Goal: Obtain resource: Download file/media

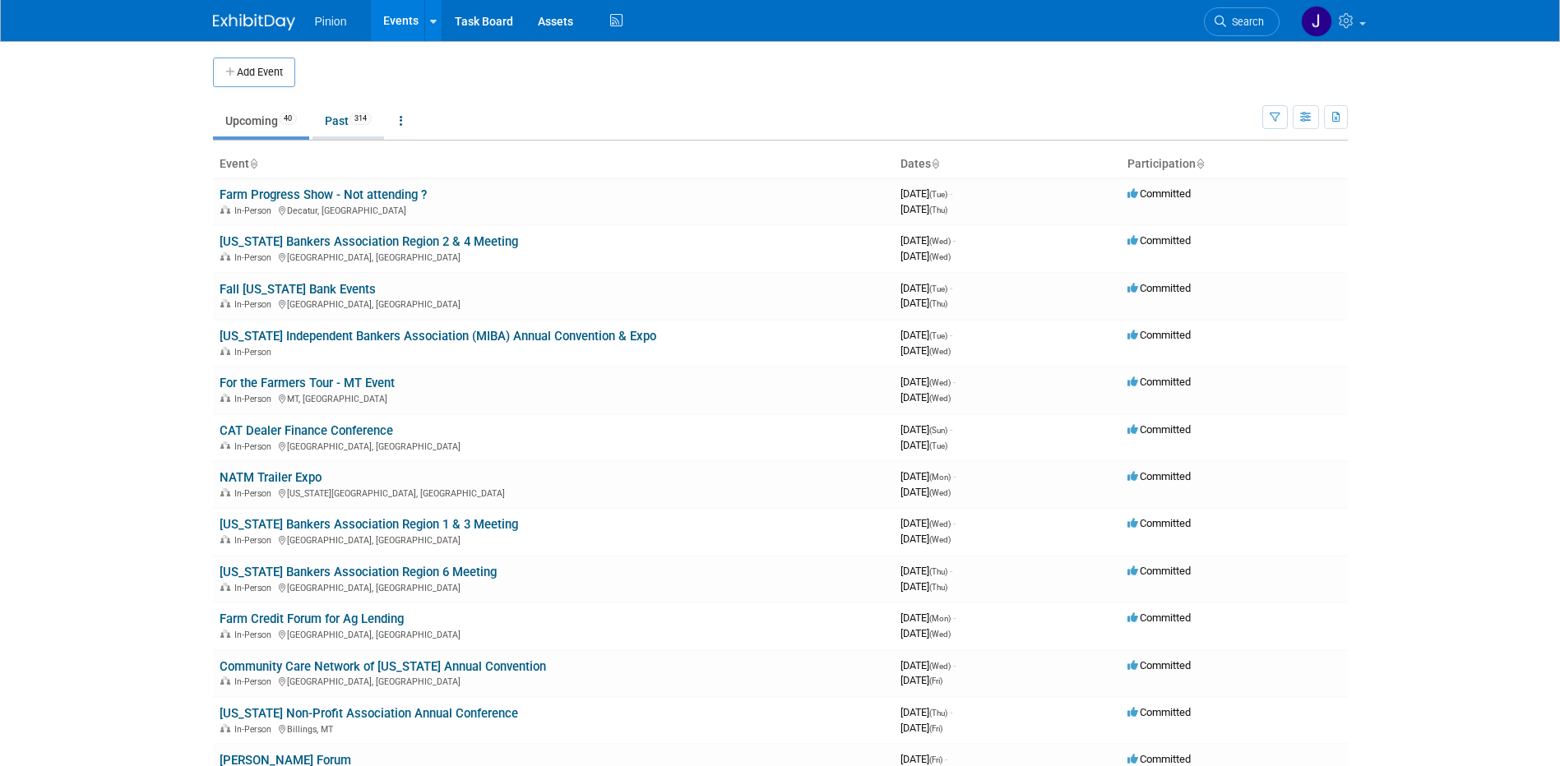
click at [346, 116] on link "Past 314" at bounding box center [348, 120] width 72 height 31
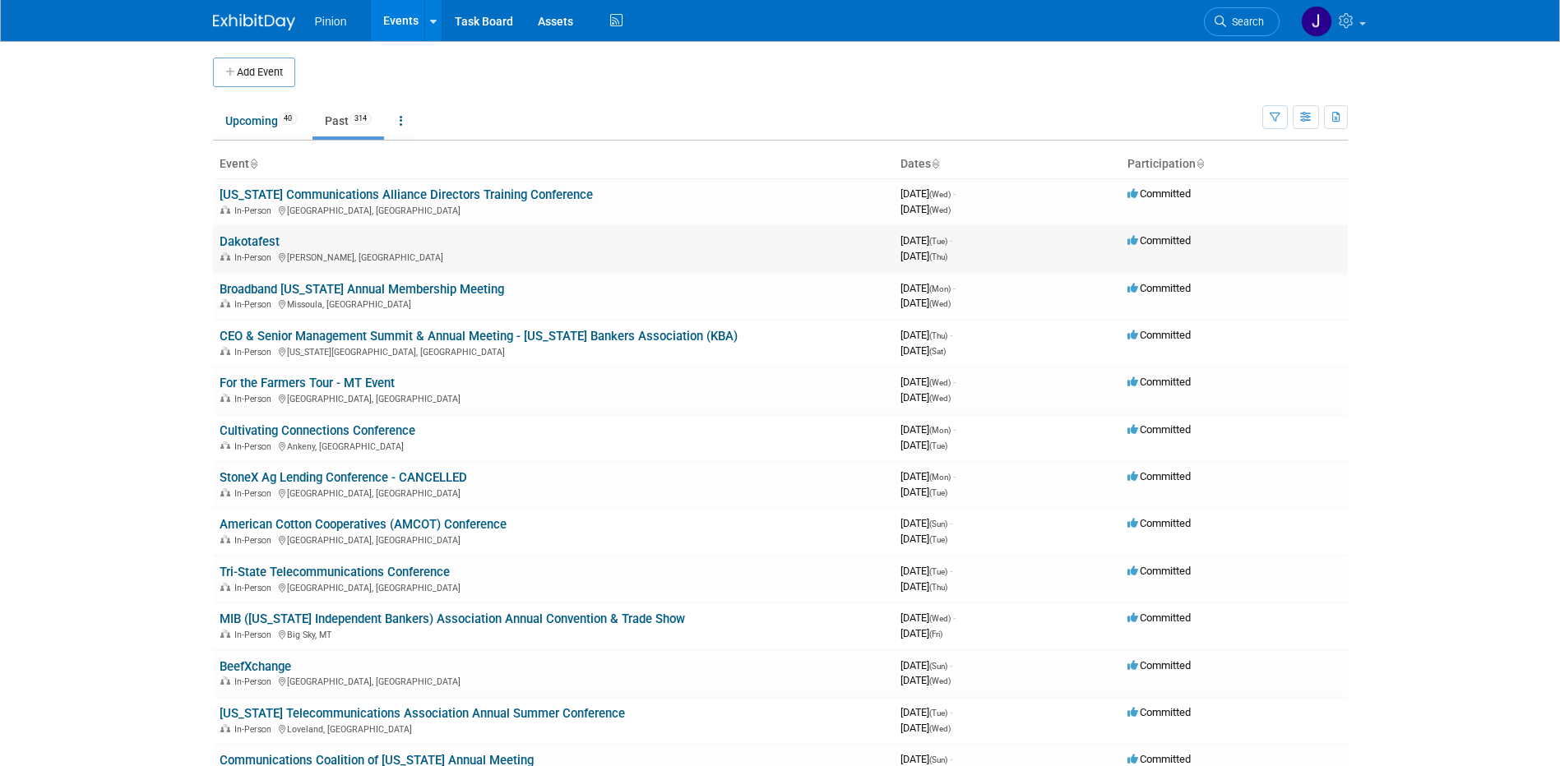
click at [239, 246] on link "Dakotafest" at bounding box center [250, 241] width 60 height 15
click at [244, 131] on link "Upcoming 40" at bounding box center [261, 120] width 96 height 31
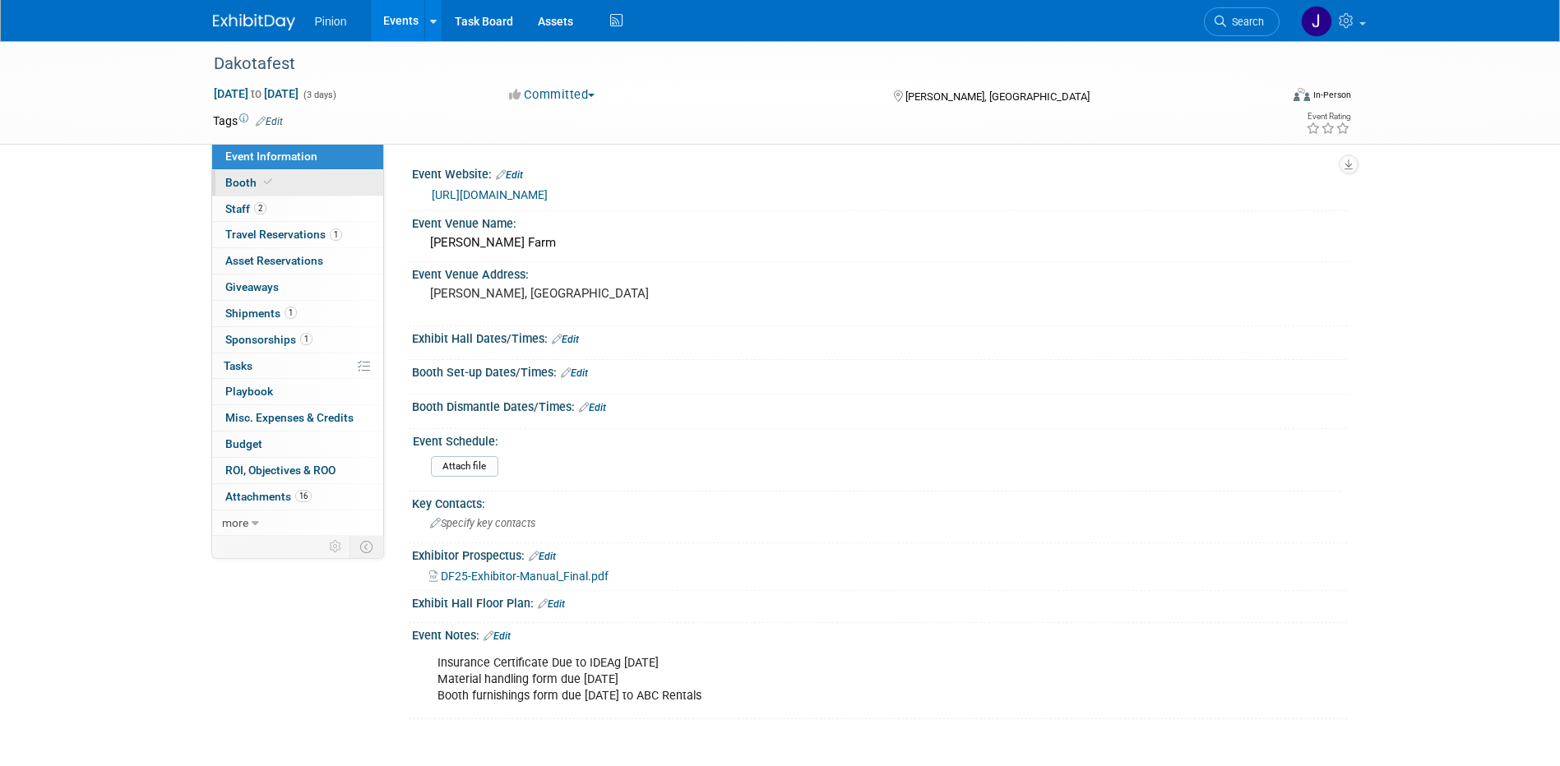
click at [287, 178] on link "Booth" at bounding box center [297, 182] width 171 height 25
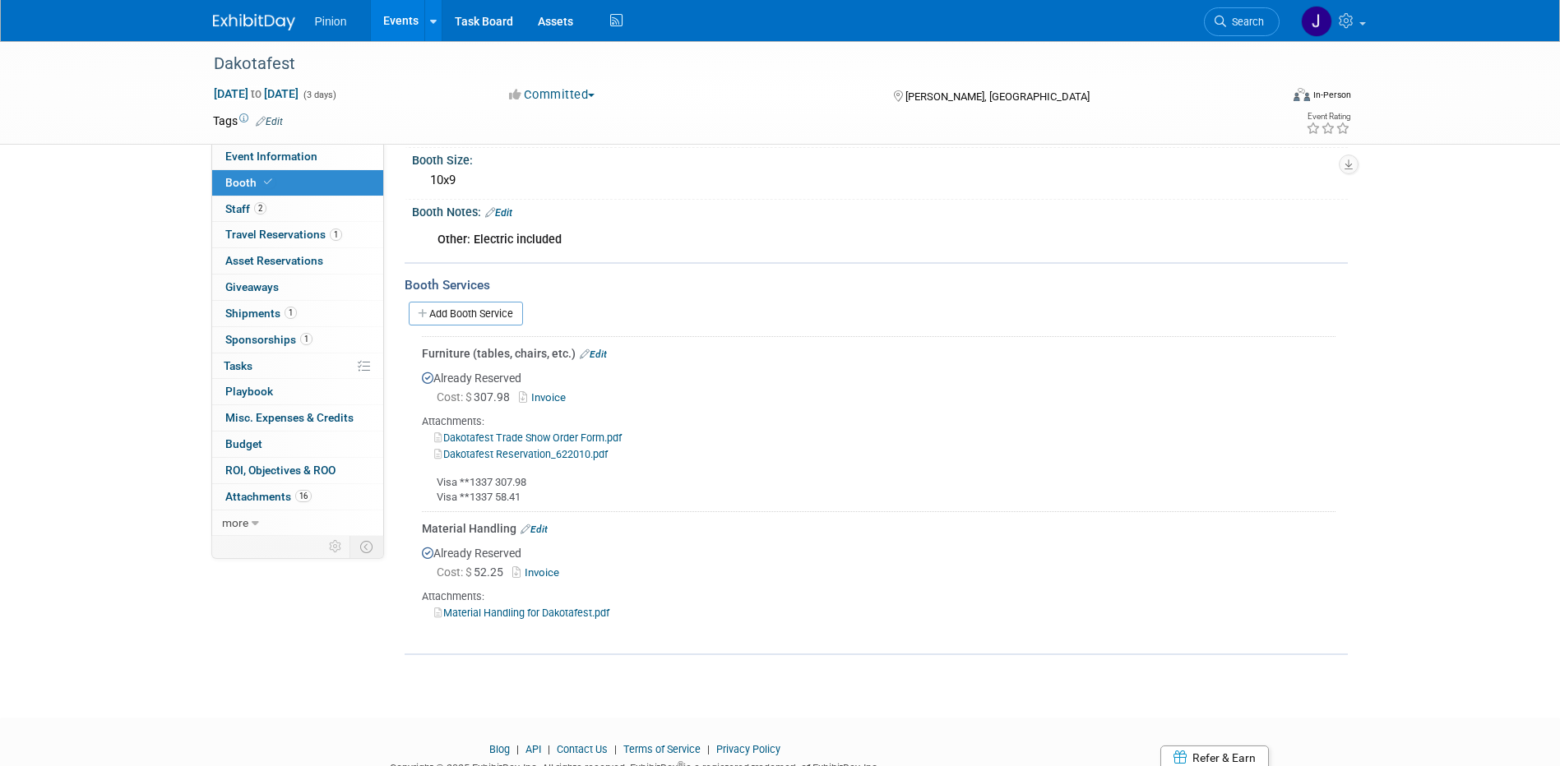
scroll to position [162, 0]
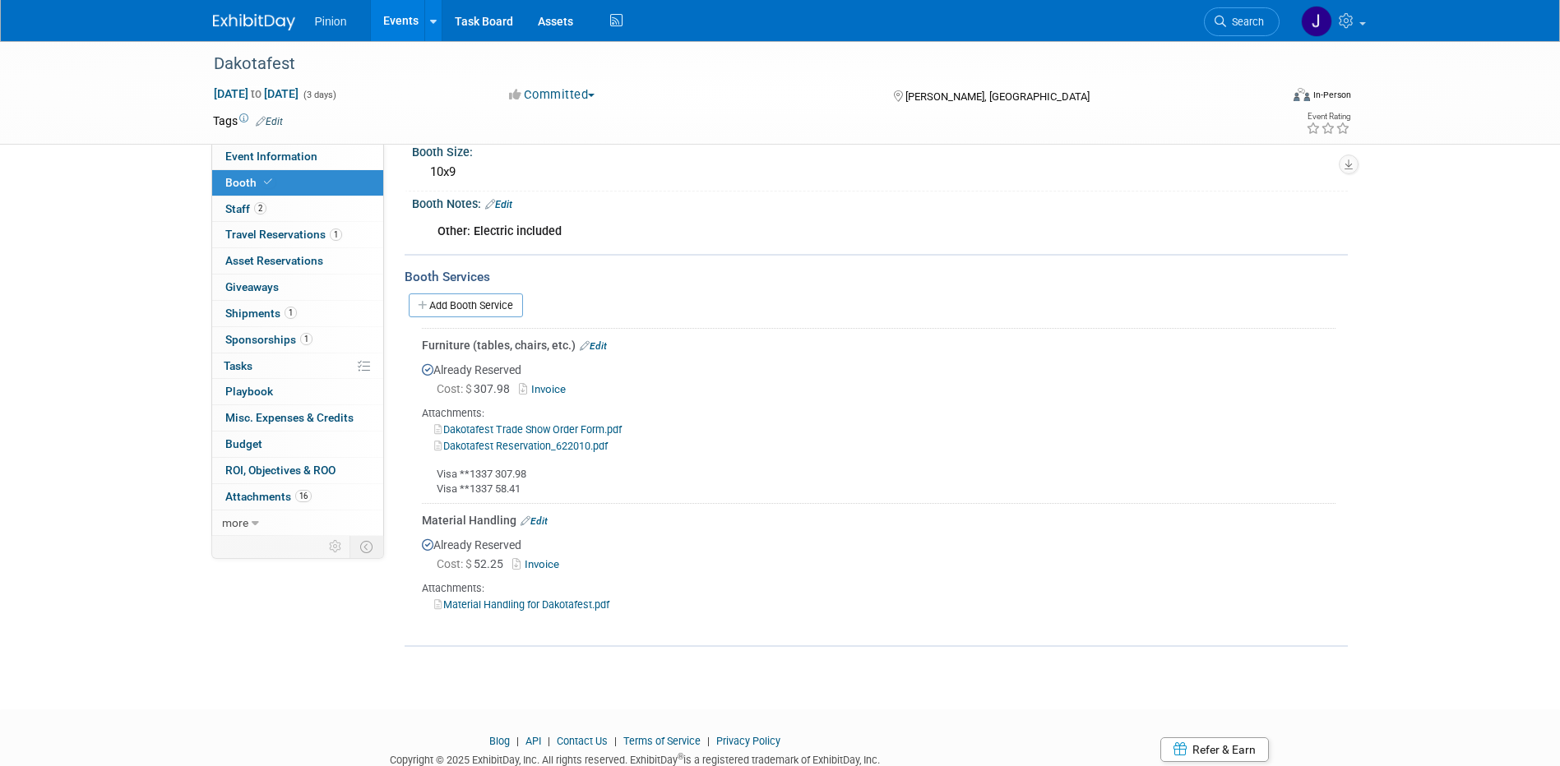
click at [582, 603] on link "Material Handling for Dakotafest.pdf" at bounding box center [521, 605] width 175 height 12
click at [546, 561] on link "Invoice" at bounding box center [538, 564] width 53 height 12
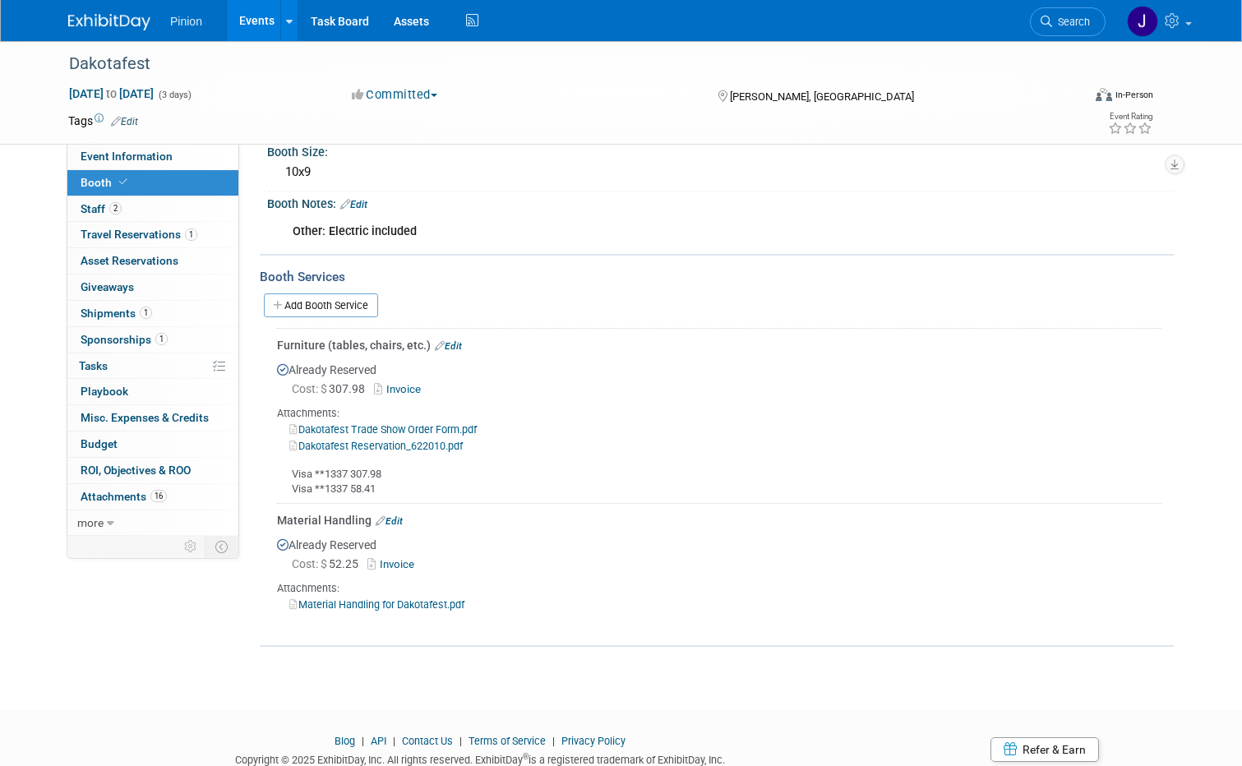
click at [397, 386] on link "Invoice" at bounding box center [400, 389] width 53 height 12
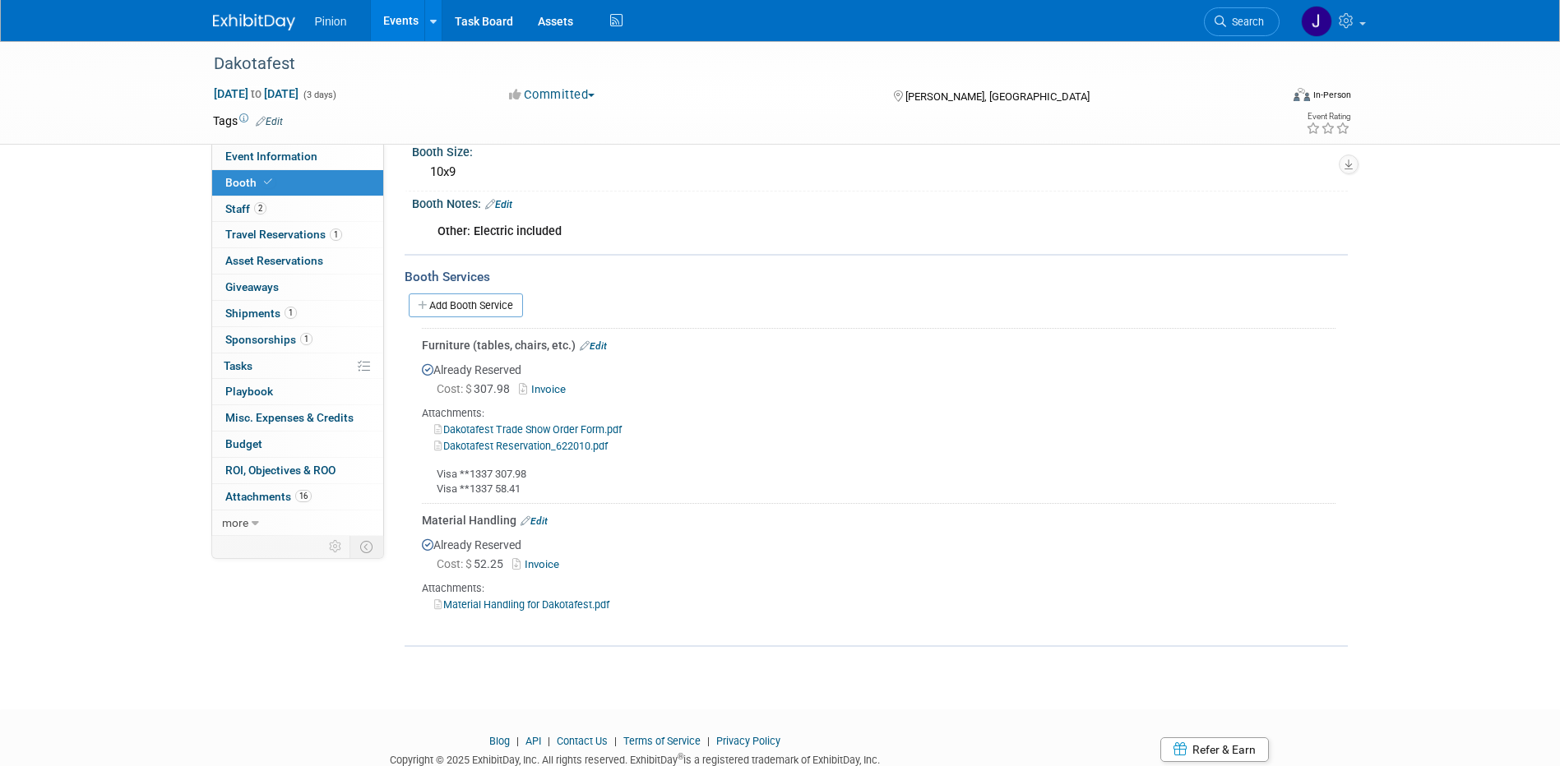
click at [553, 559] on link "Invoice" at bounding box center [538, 564] width 53 height 12
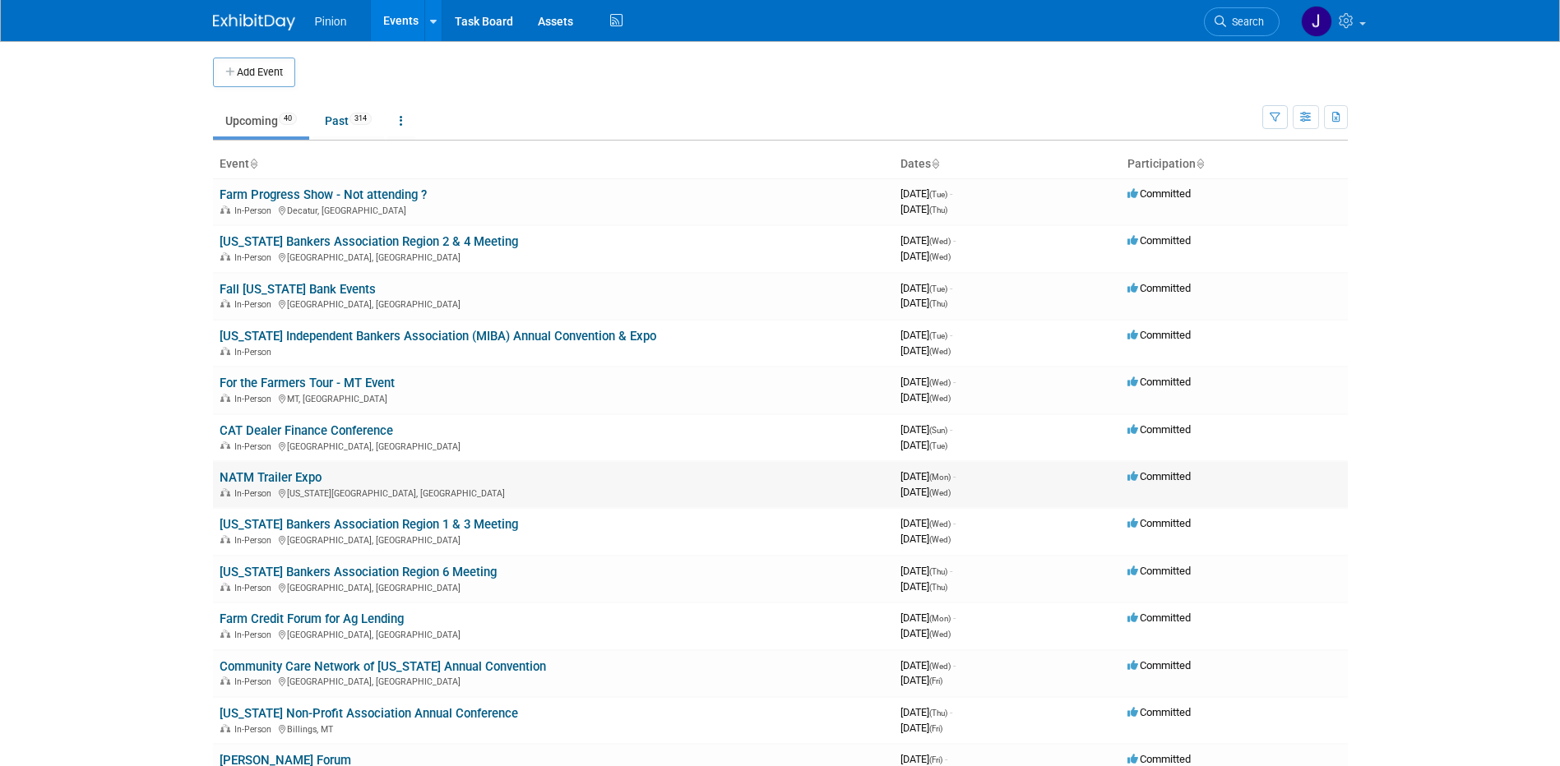
click at [265, 477] on link "NATM Trailer Expo" at bounding box center [271, 477] width 102 height 15
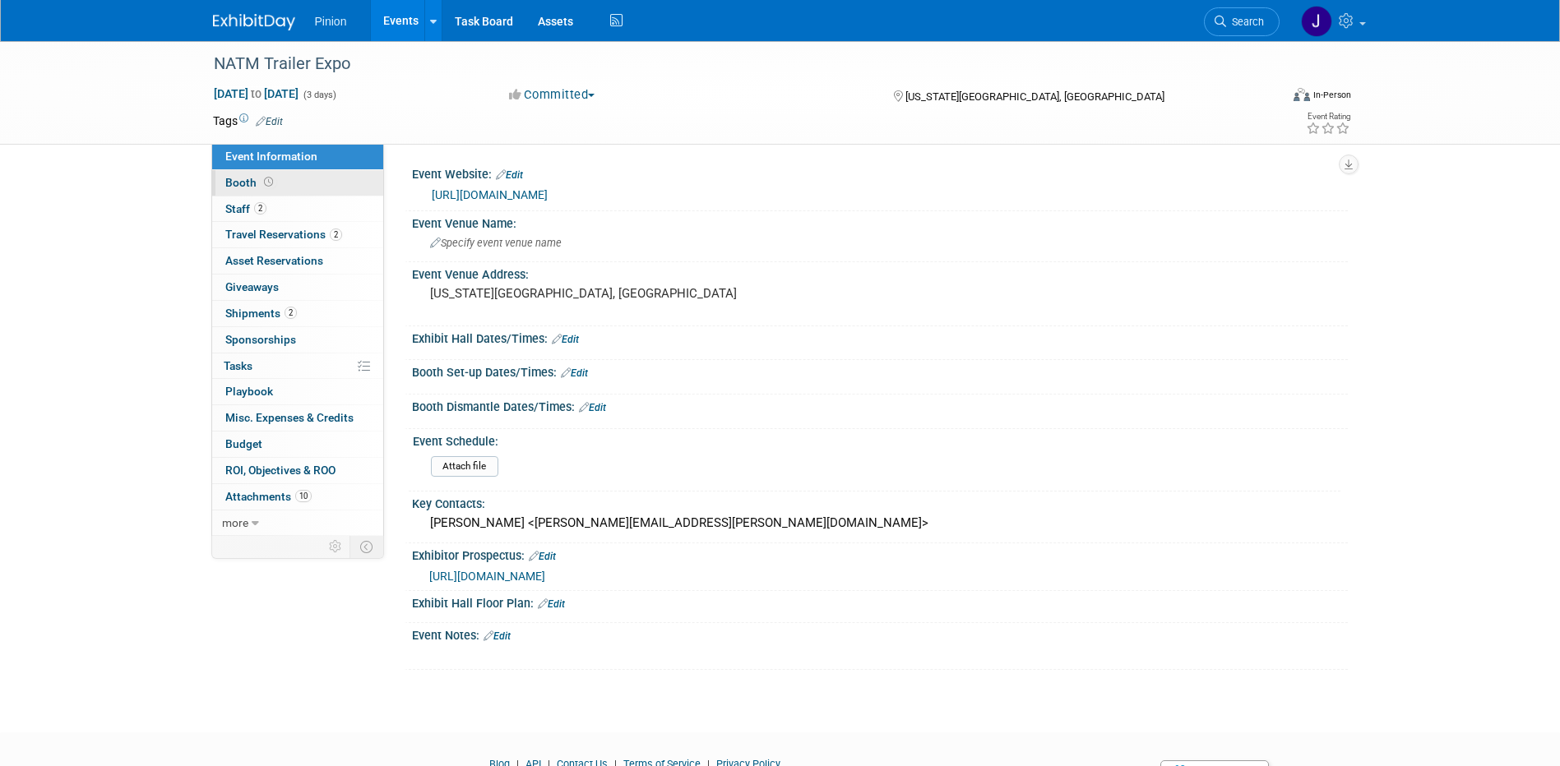
click at [271, 186] on span at bounding box center [269, 182] width 16 height 12
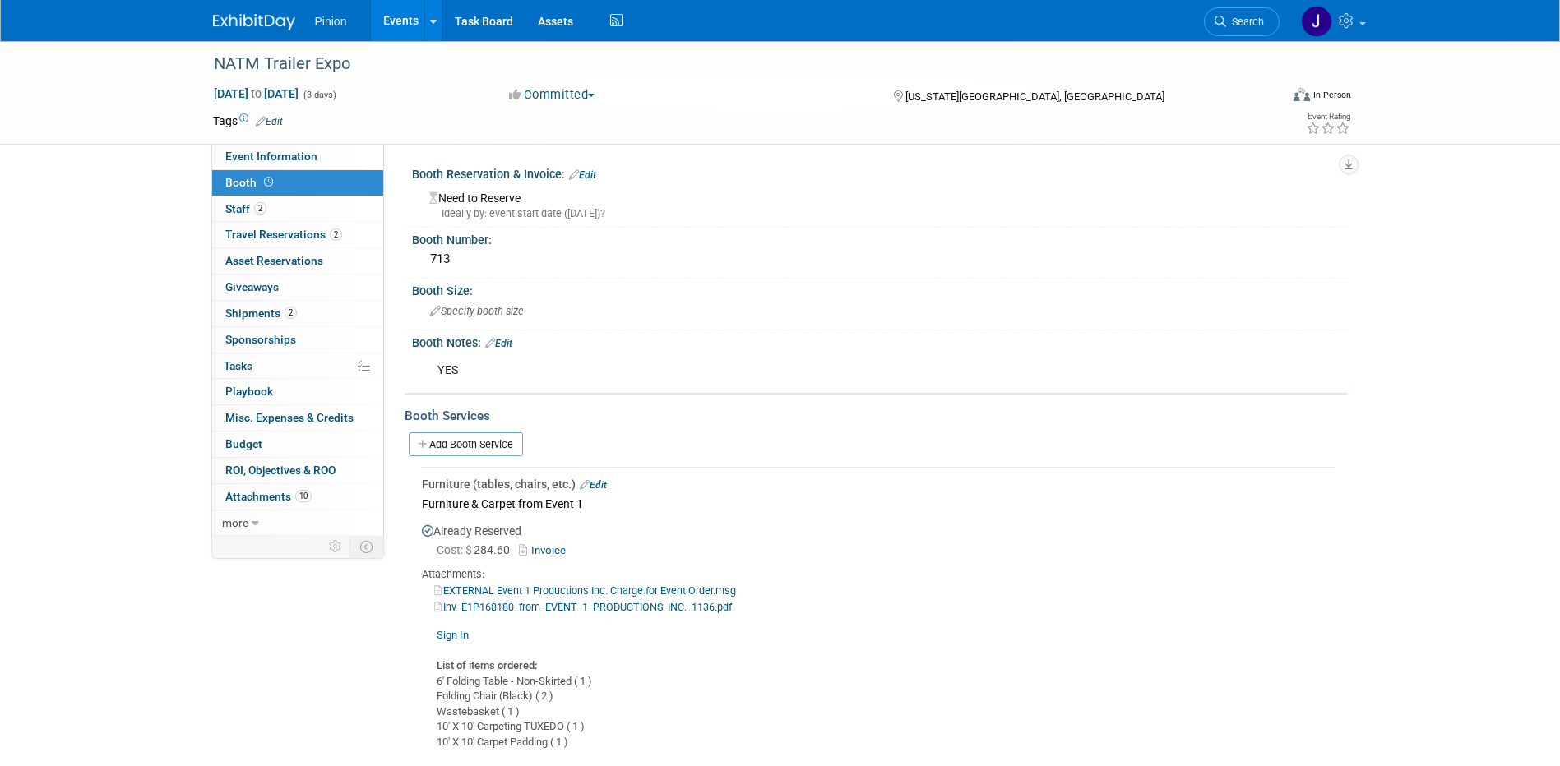
click at [557, 550] on link "Invoice" at bounding box center [545, 550] width 53 height 12
click at [232, 10] on link at bounding box center [264, 13] width 102 height 13
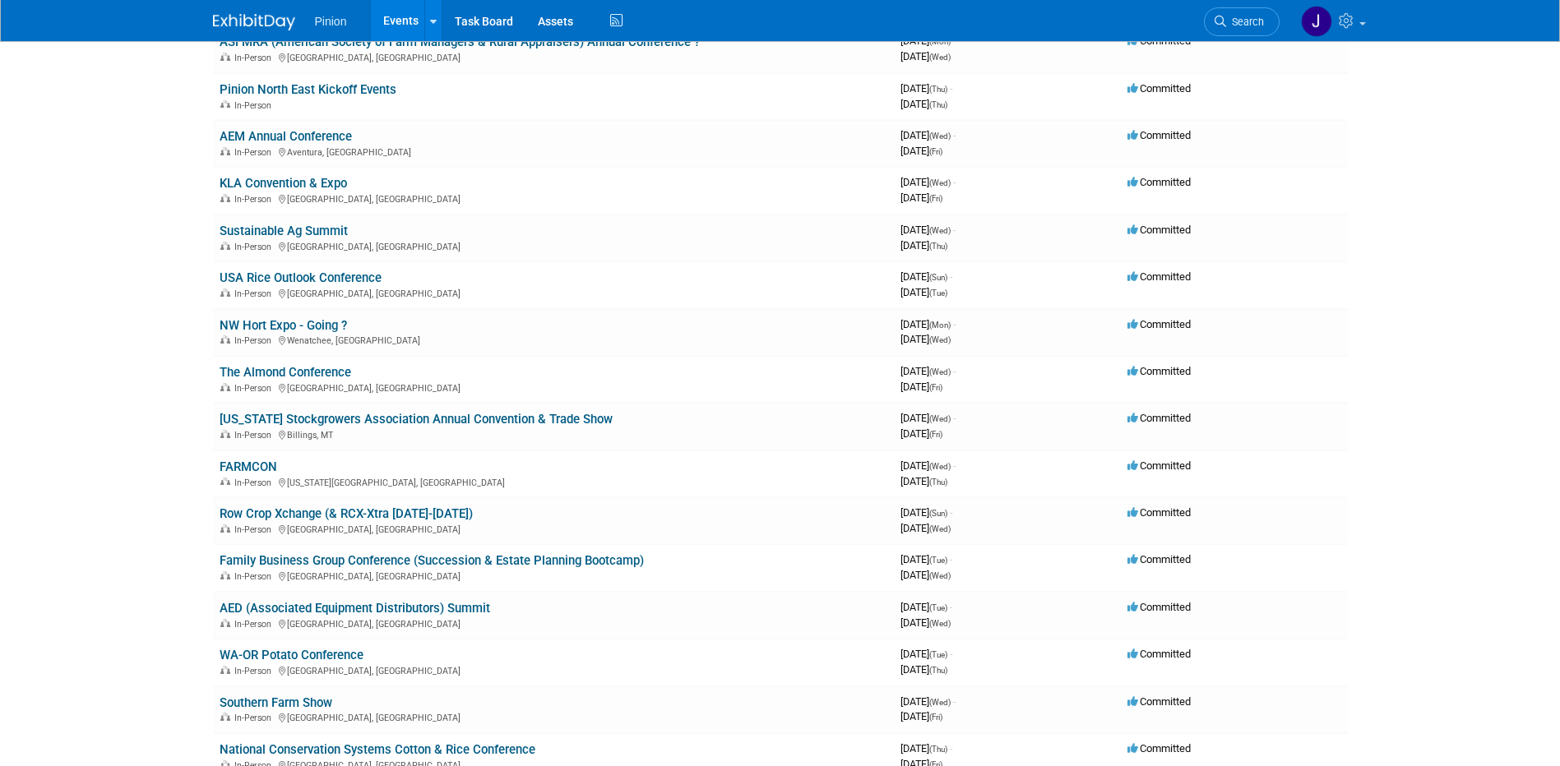
scroll to position [1107, 0]
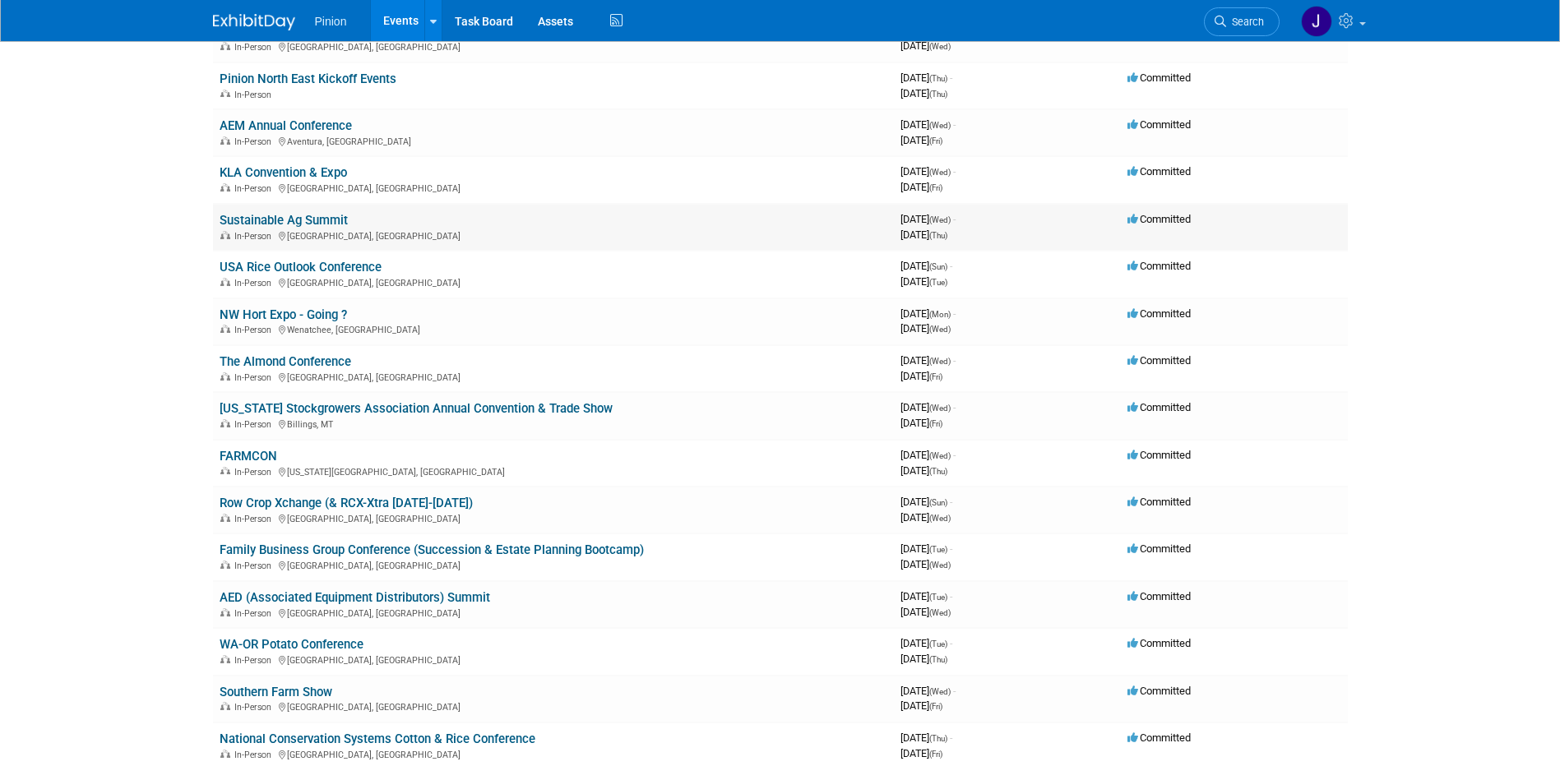
click at [326, 216] on link "Sustainable Ag Summit" at bounding box center [284, 220] width 128 height 15
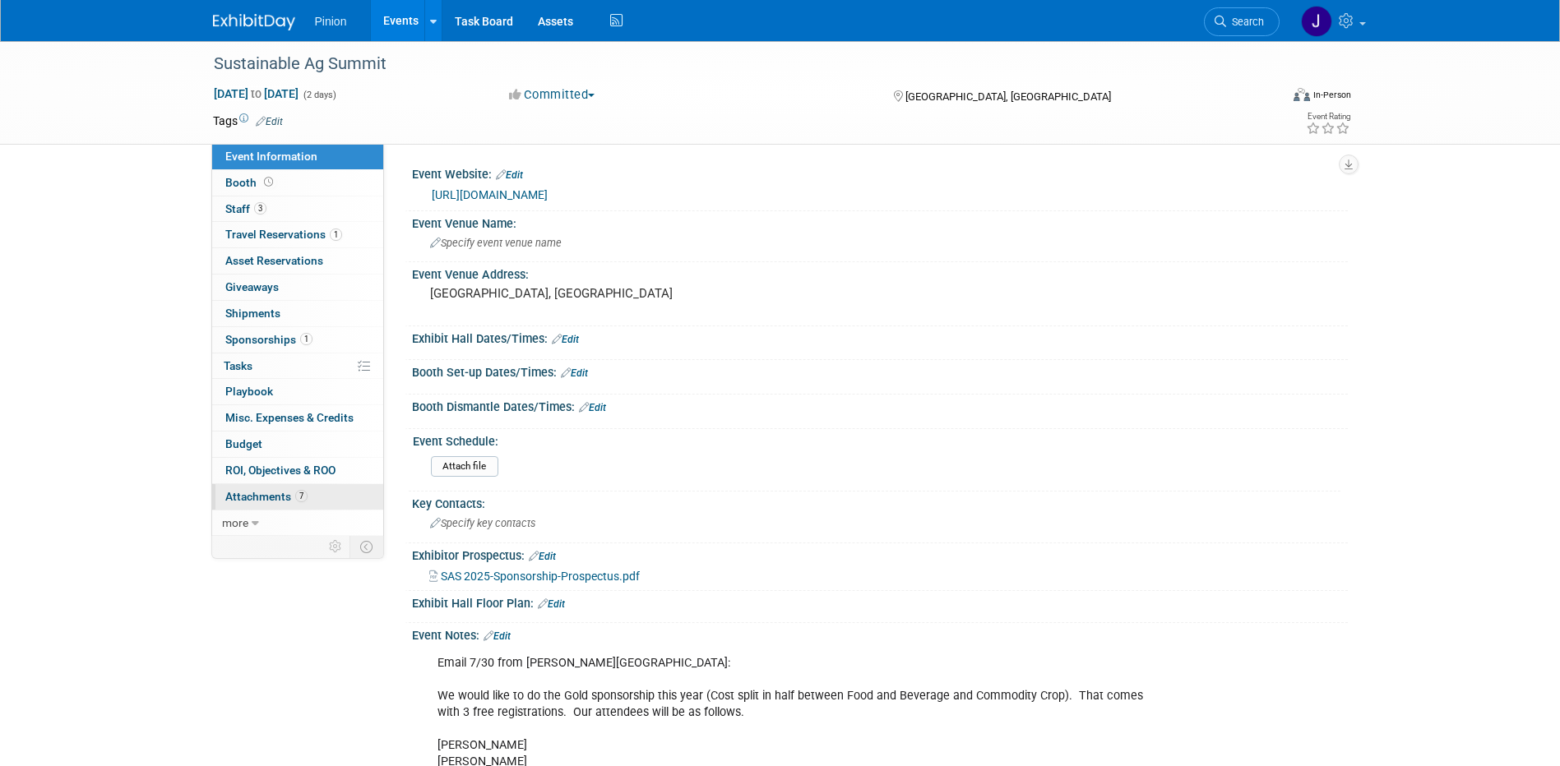
click at [270, 492] on span "Attachments 7" at bounding box center [266, 496] width 82 height 13
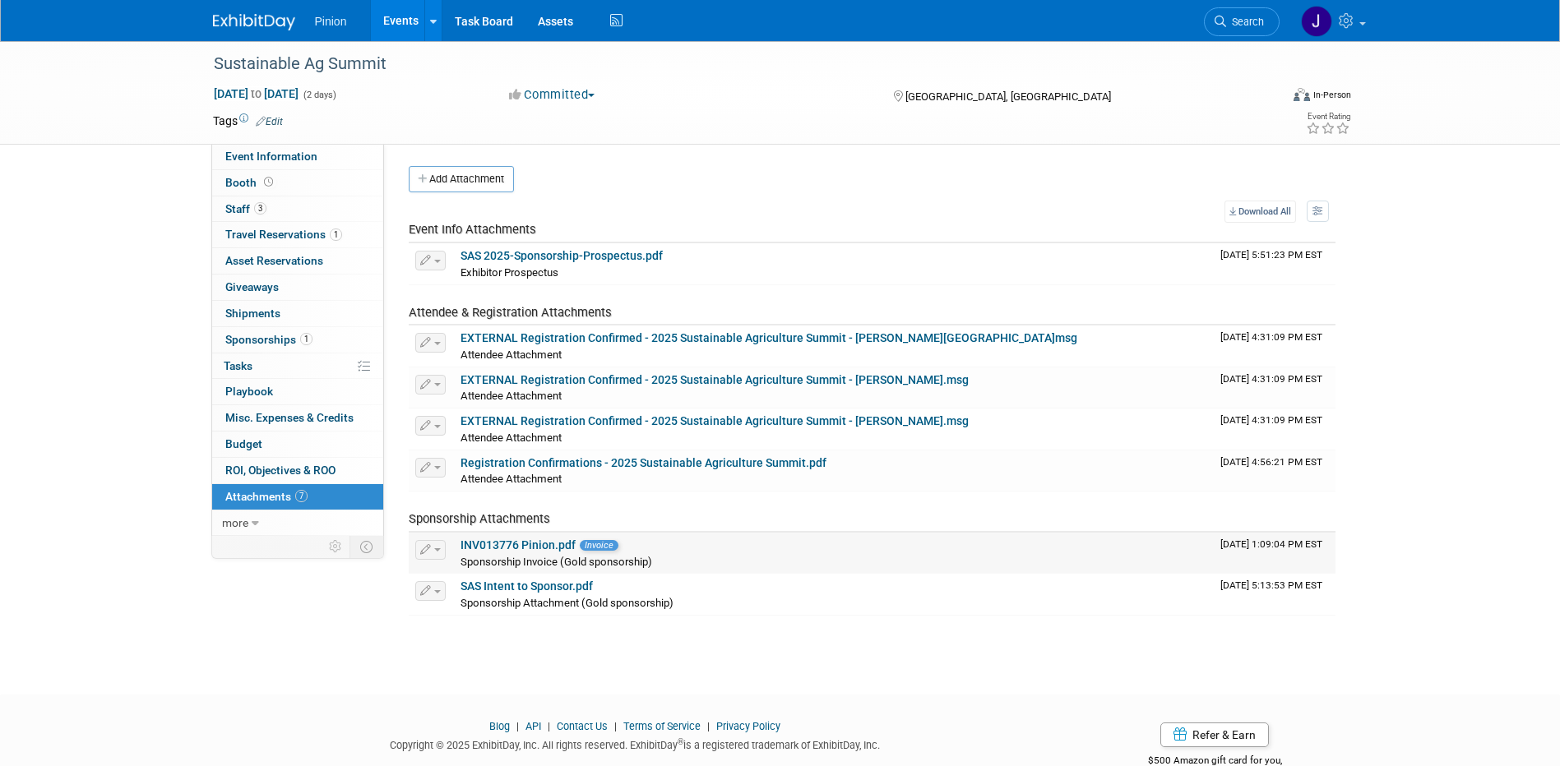
click at [526, 544] on link "INV013776 Pinion.pdf" at bounding box center [517, 545] width 115 height 13
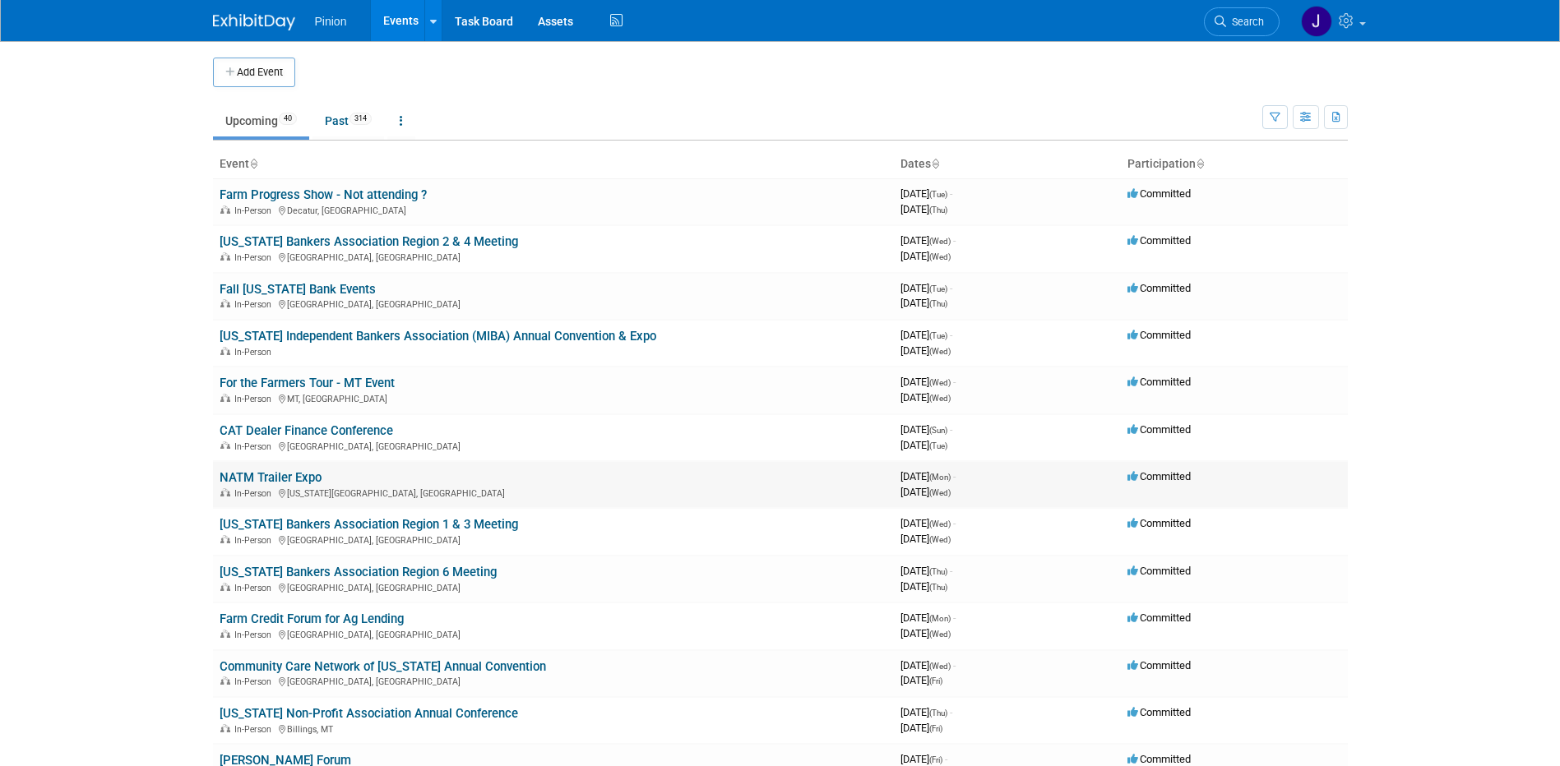
click at [278, 478] on link "NATM Trailer Expo" at bounding box center [271, 477] width 102 height 15
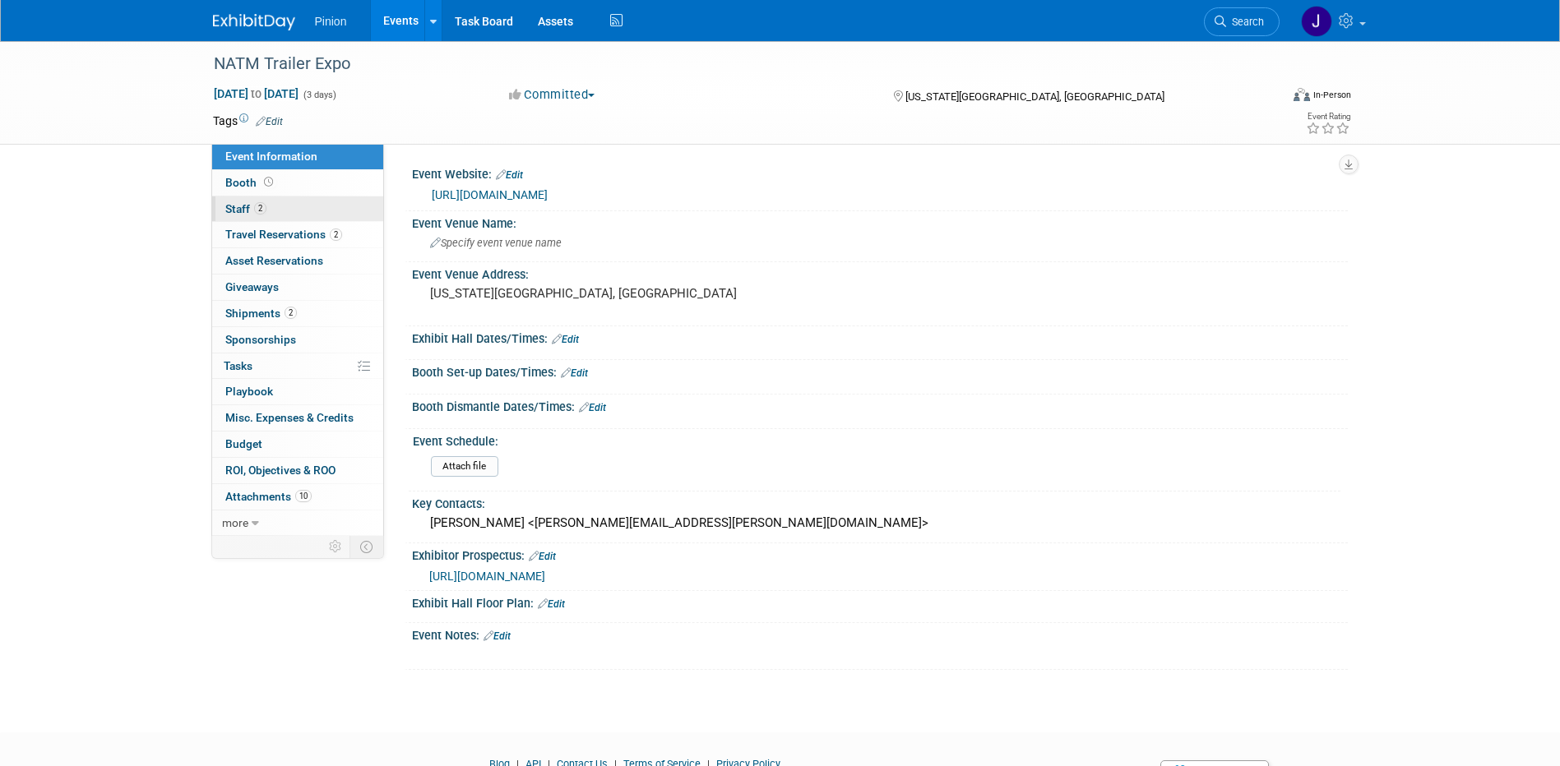
click at [277, 200] on link "2 Staff 2" at bounding box center [297, 209] width 171 height 25
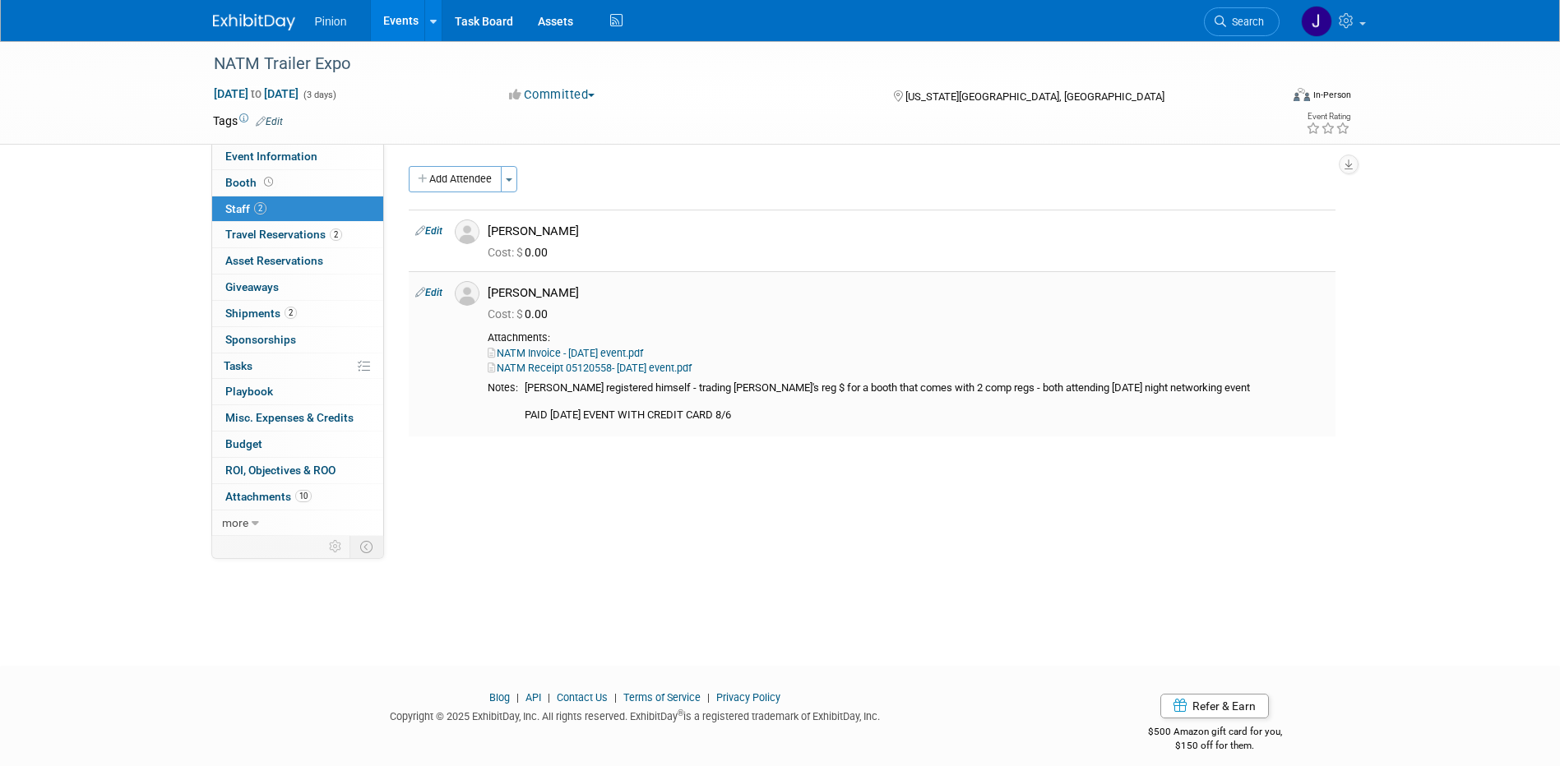
click at [588, 351] on link "NATM Invoice - Monday event.pdf" at bounding box center [565, 353] width 155 height 12
click at [267, 20] on img at bounding box center [254, 22] width 82 height 16
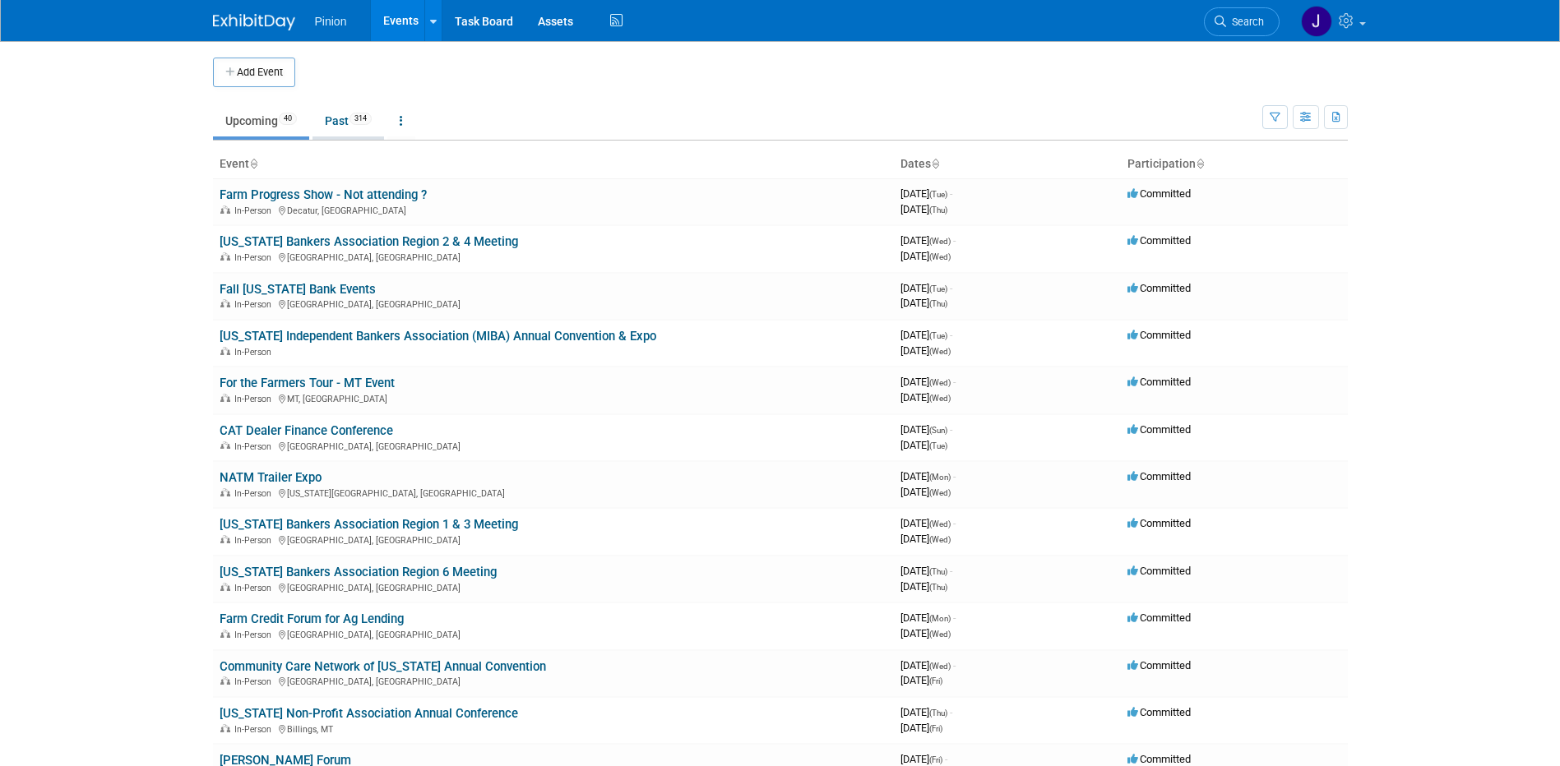
click at [341, 122] on link "Past 314" at bounding box center [348, 120] width 72 height 31
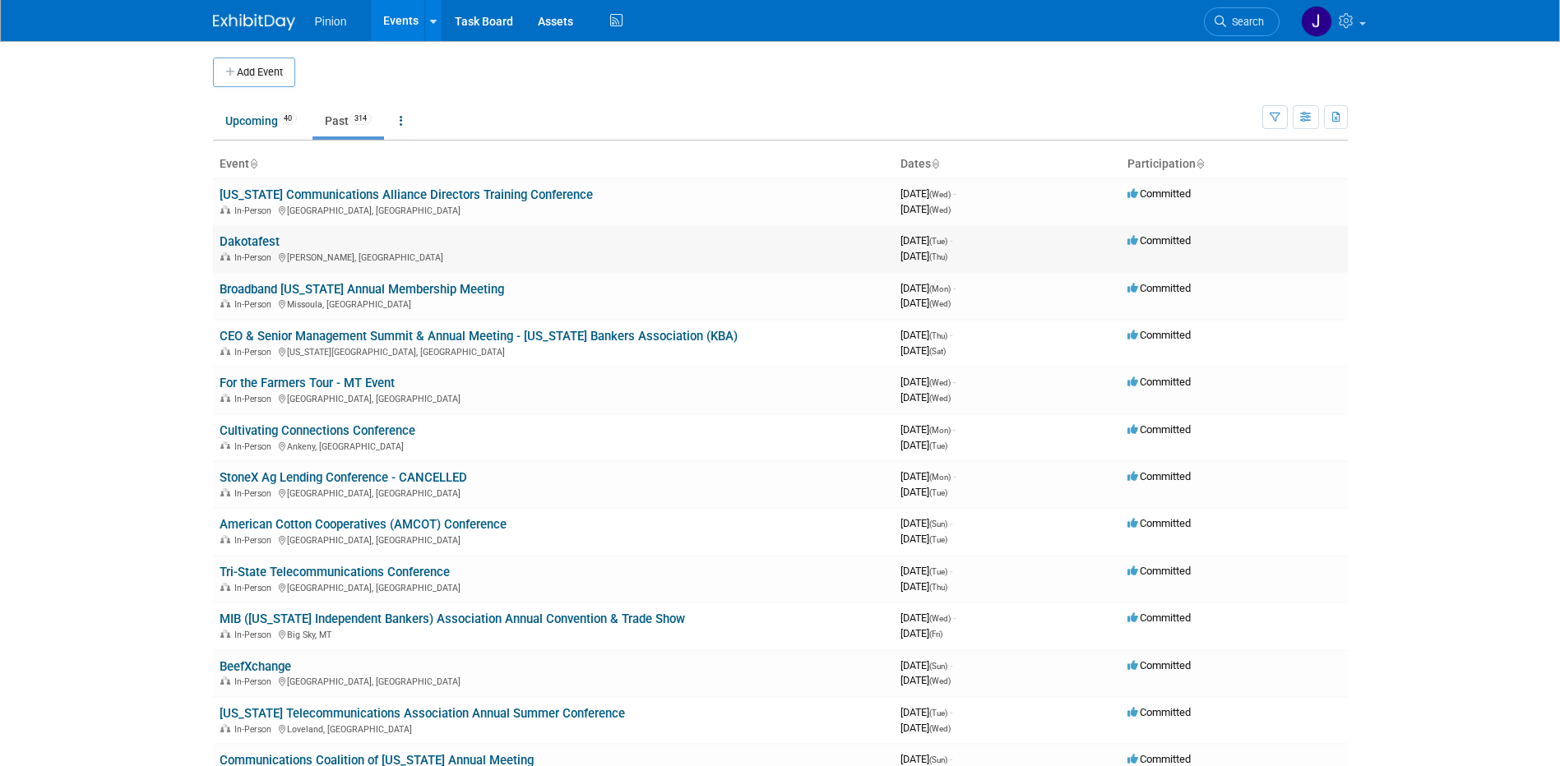
click at [266, 243] on link "Dakotafest" at bounding box center [250, 241] width 60 height 15
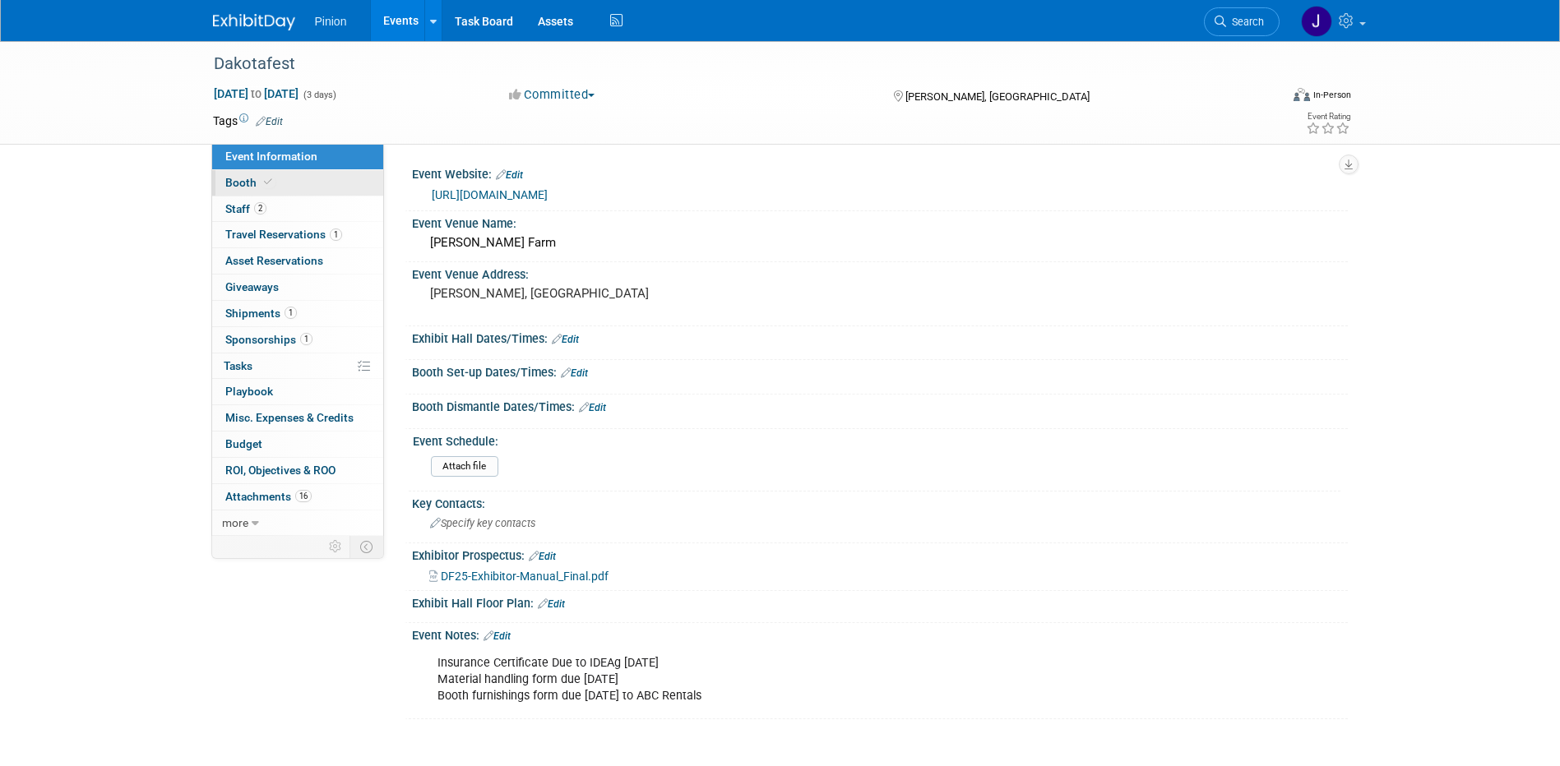
click at [281, 184] on link "Booth" at bounding box center [297, 182] width 171 height 25
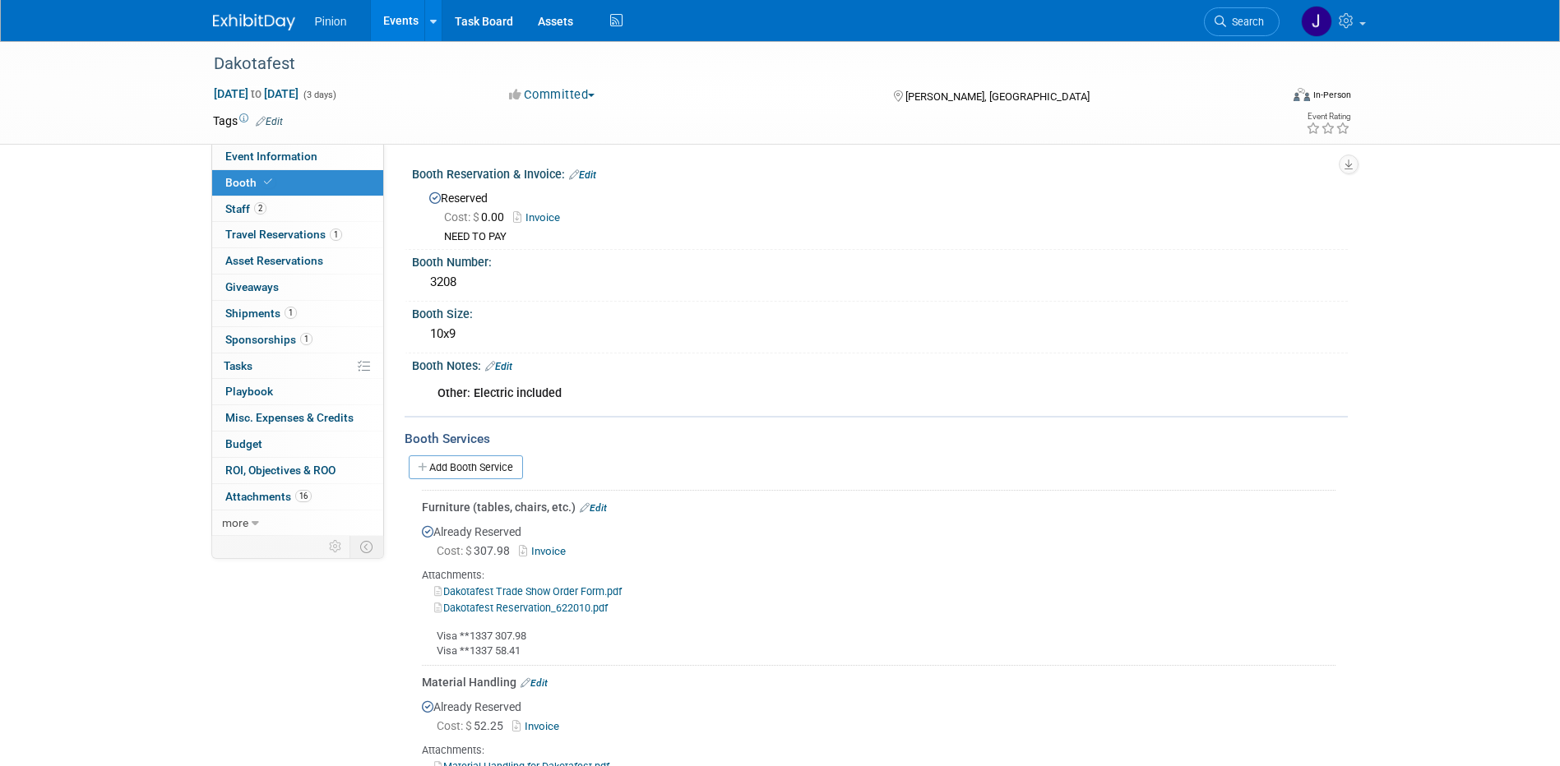
click at [549, 721] on link "Invoice" at bounding box center [538, 726] width 53 height 12
click at [238, 20] on img at bounding box center [254, 22] width 82 height 16
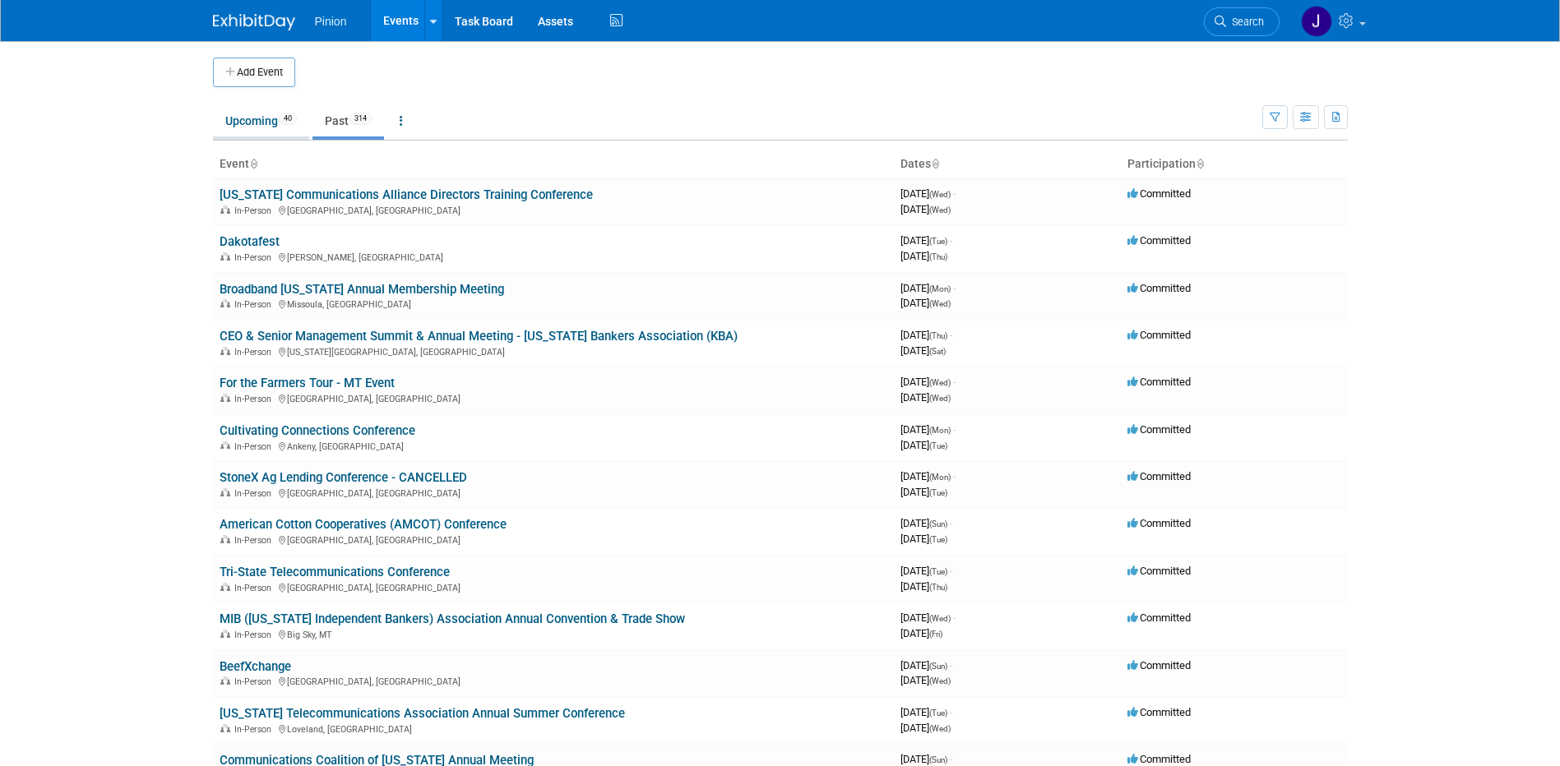
click at [278, 118] on link "Upcoming 40" at bounding box center [261, 120] width 96 height 31
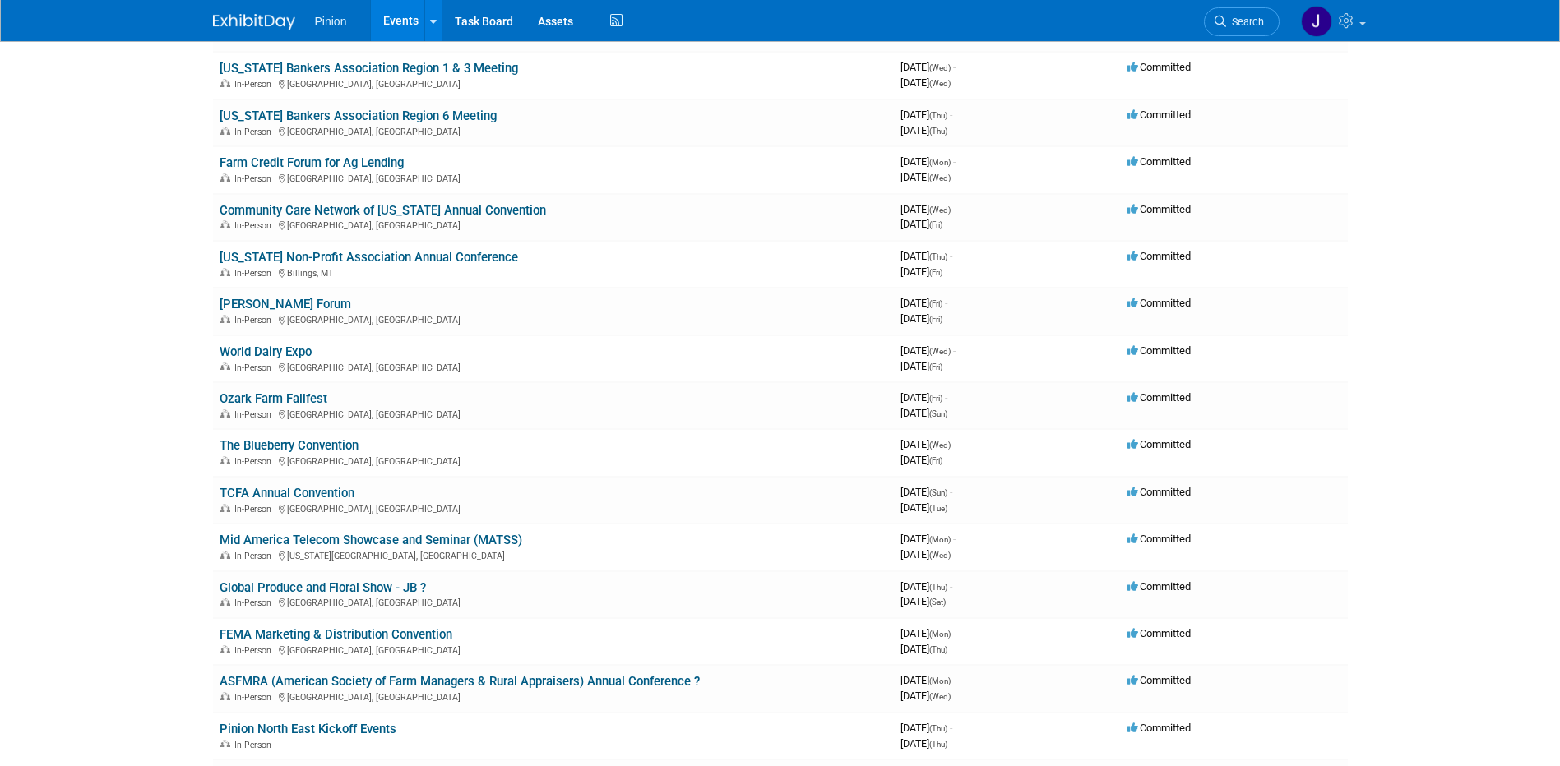
scroll to position [464, 0]
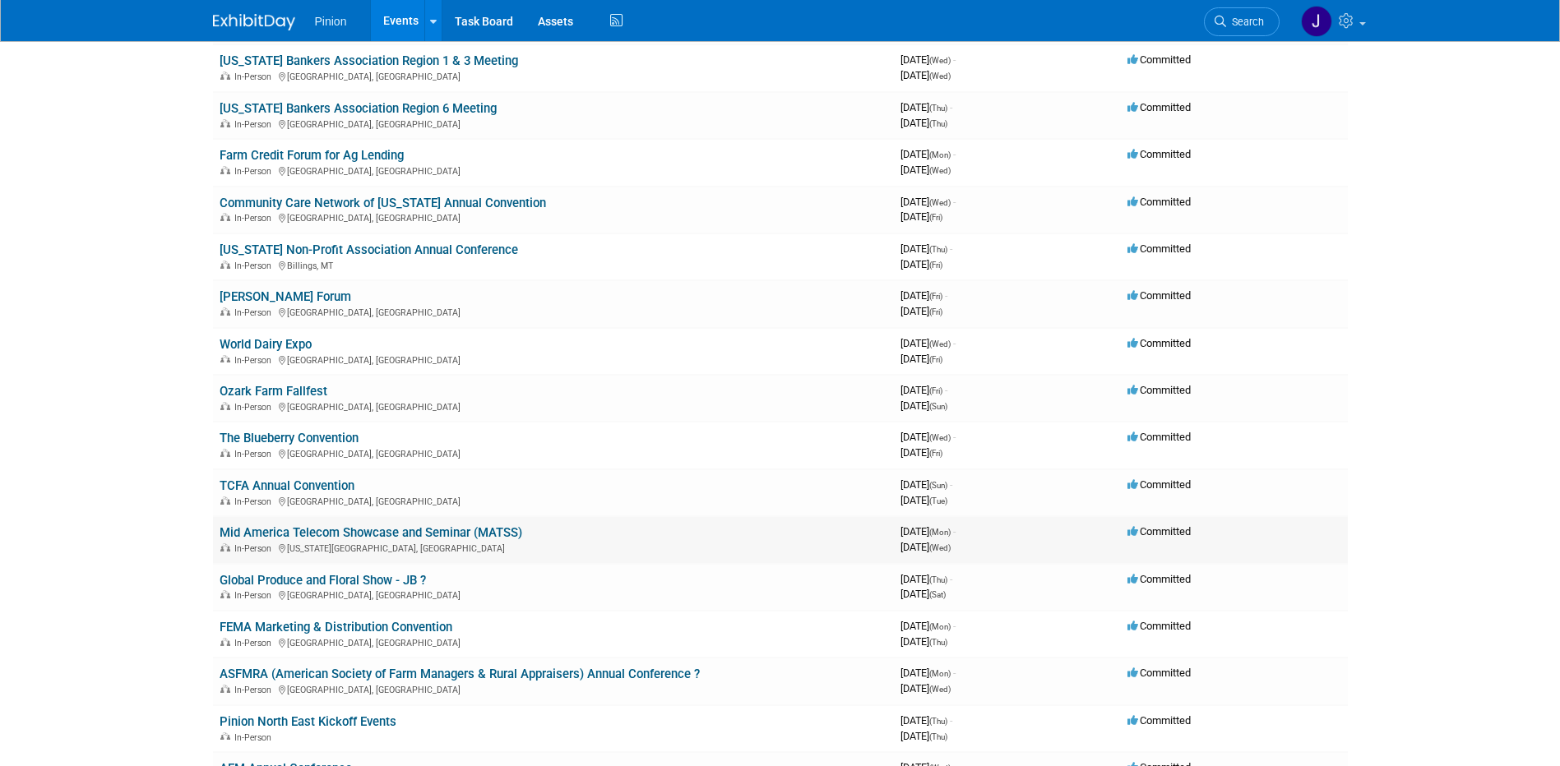
click at [478, 533] on link "Mid America Telecom Showcase and Seminar (MATSS)" at bounding box center [371, 532] width 303 height 15
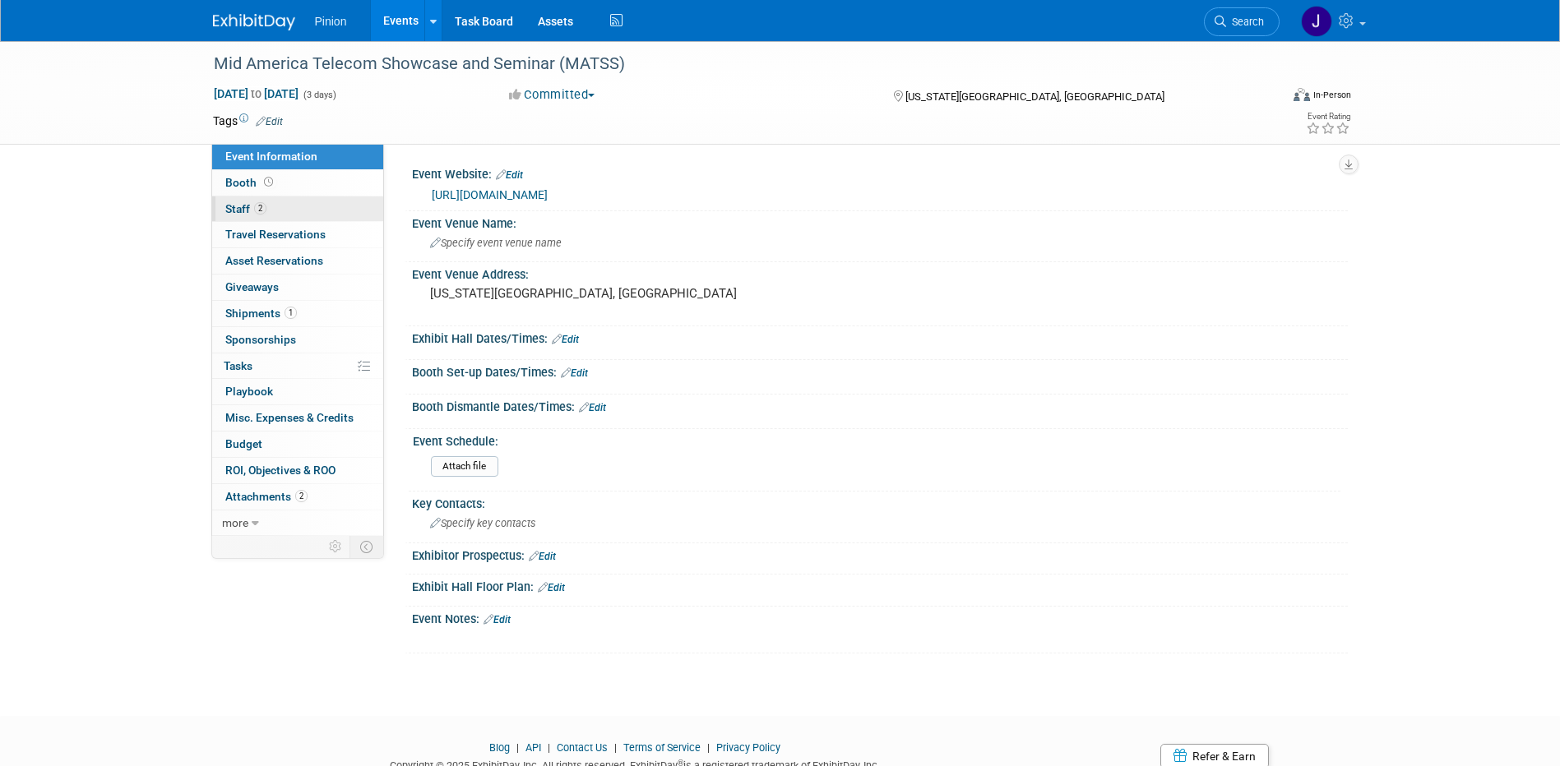
drag, startPoint x: 254, startPoint y: 202, endPoint x: 290, endPoint y: 209, distance: 36.8
click at [257, 203] on span "Staff 2" at bounding box center [245, 208] width 41 height 13
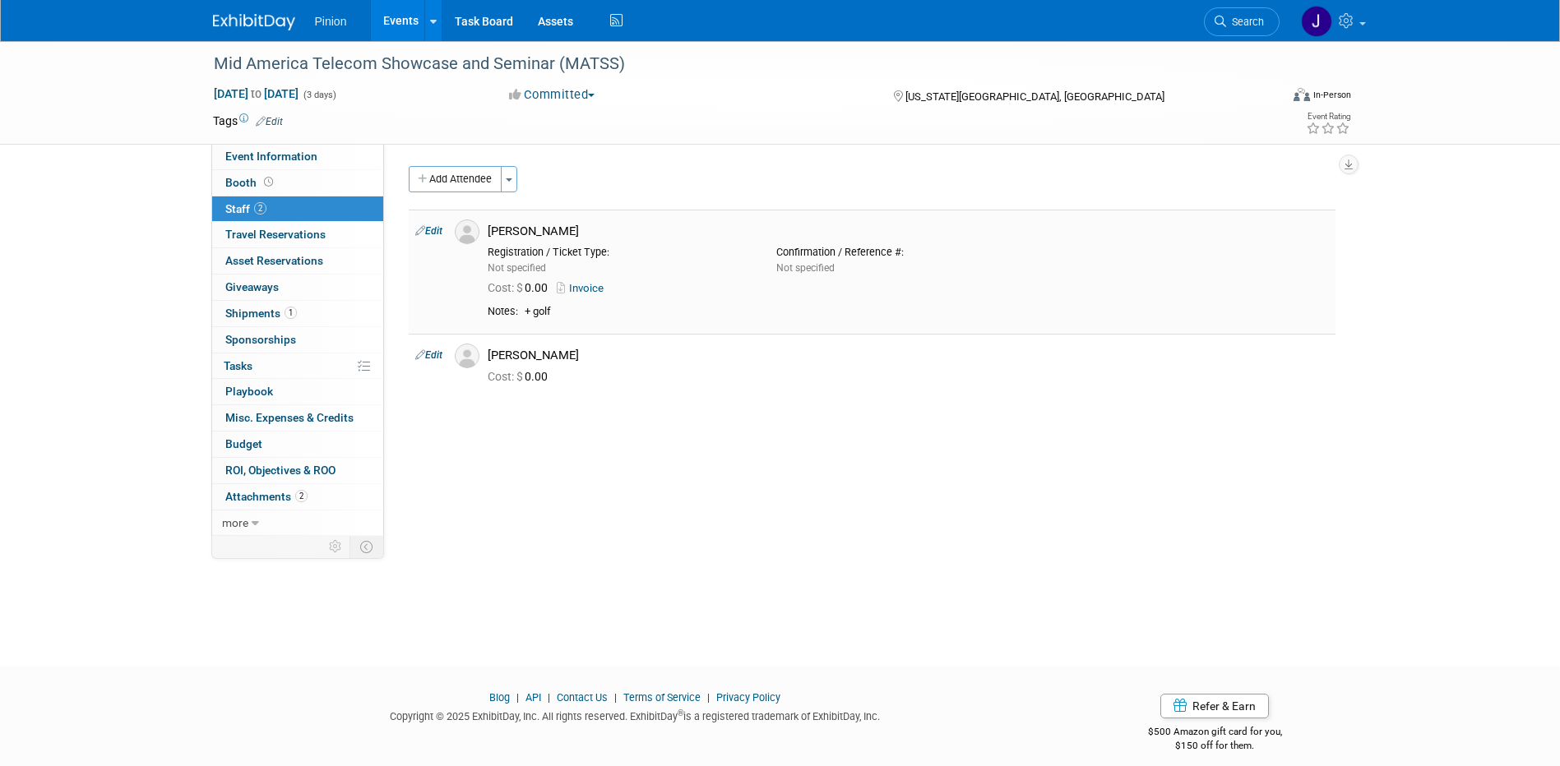
click at [603, 287] on link "Invoice" at bounding box center [583, 288] width 53 height 12
click at [284, 503] on link "2 Attachments 2" at bounding box center [297, 496] width 171 height 25
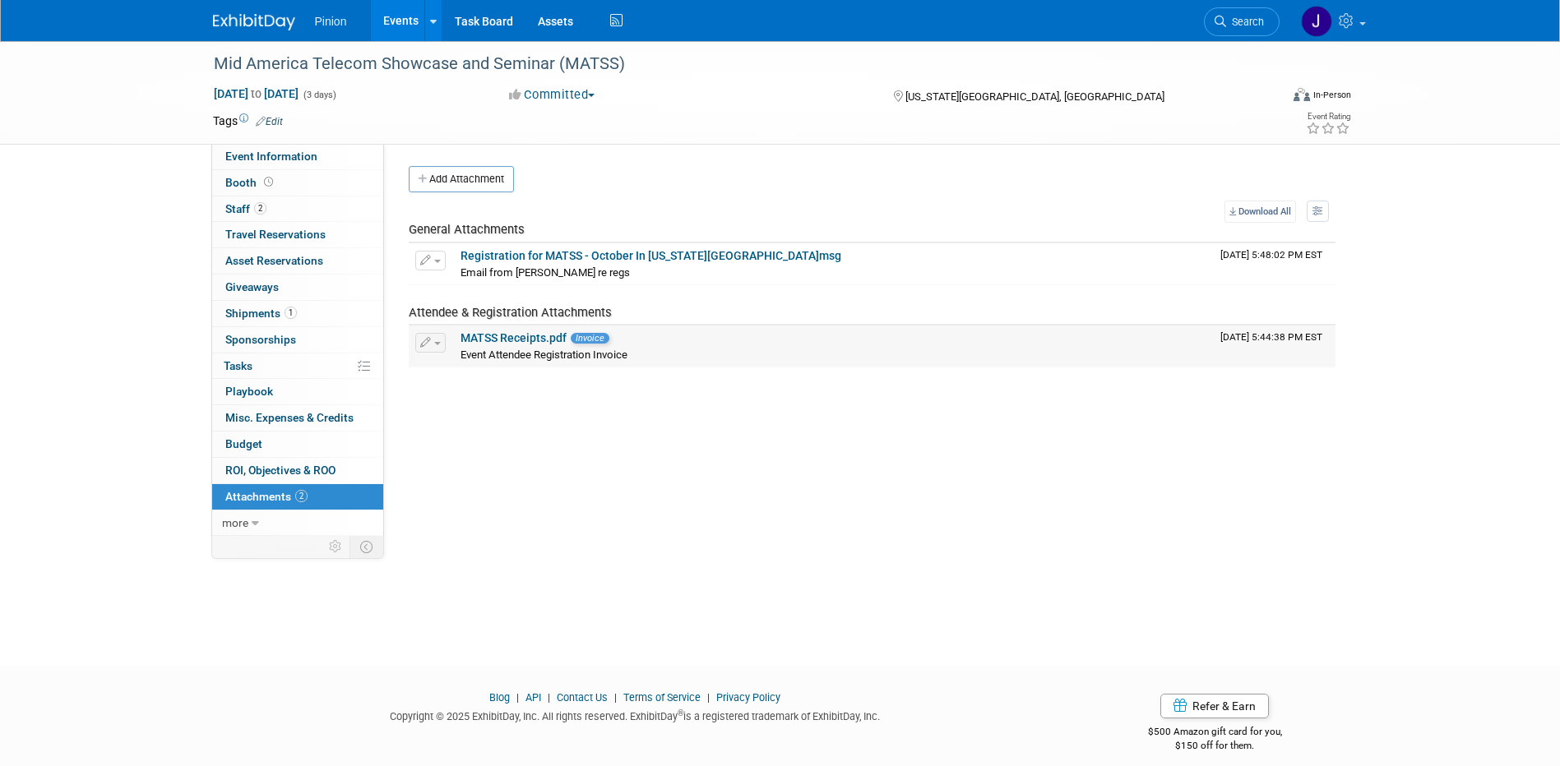
click at [507, 335] on link "MATSS Receipts.pdf" at bounding box center [513, 337] width 106 height 13
click at [575, 255] on link "Registration for MATSS - October In Kansas City.msg" at bounding box center [650, 255] width 381 height 13
click at [281, 199] on link "2 Staff 2" at bounding box center [297, 209] width 171 height 25
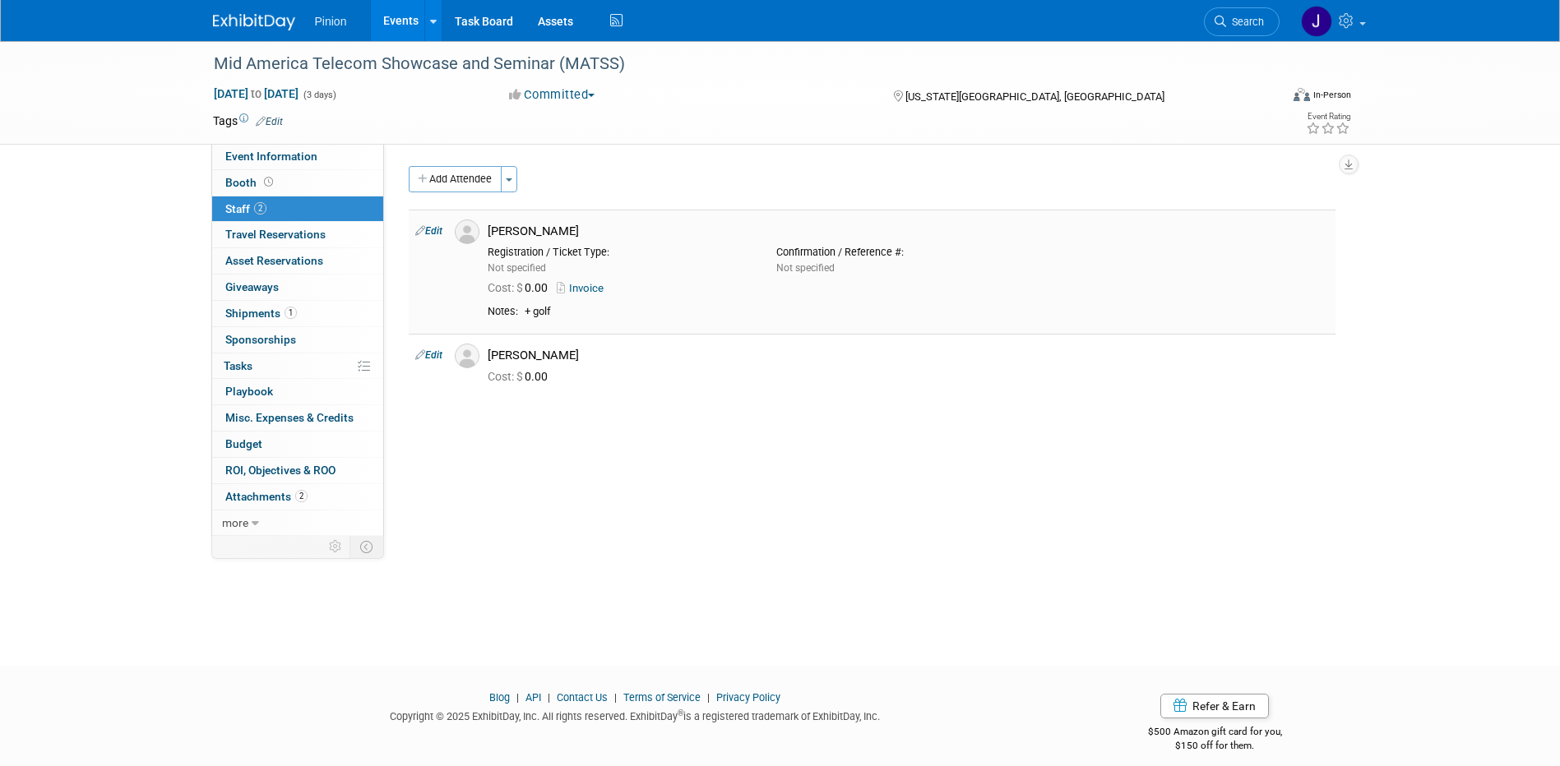
click at [591, 288] on link "Invoice" at bounding box center [583, 288] width 53 height 12
click at [239, 12] on link at bounding box center [264, 13] width 102 height 13
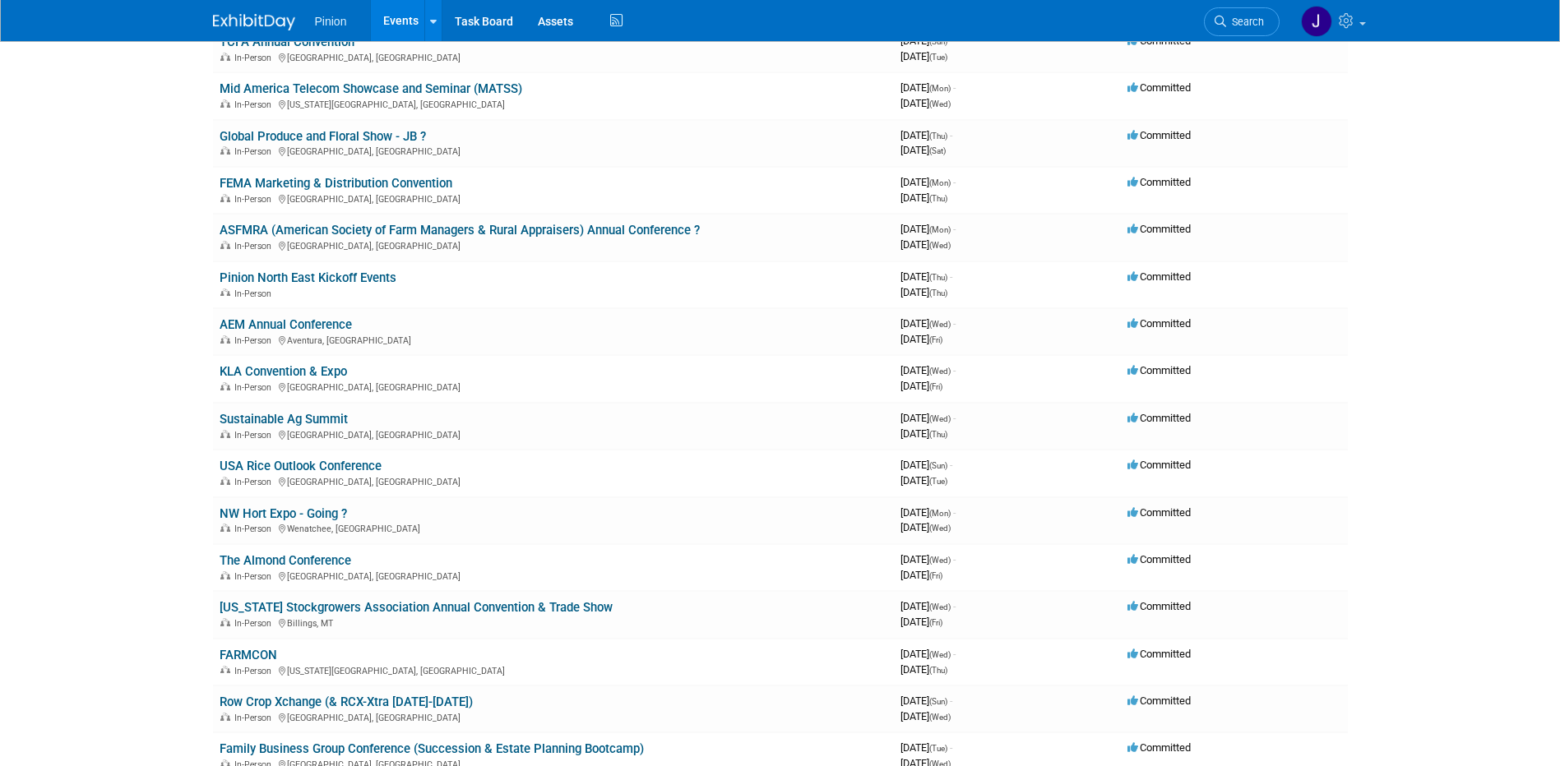
scroll to position [928, 0]
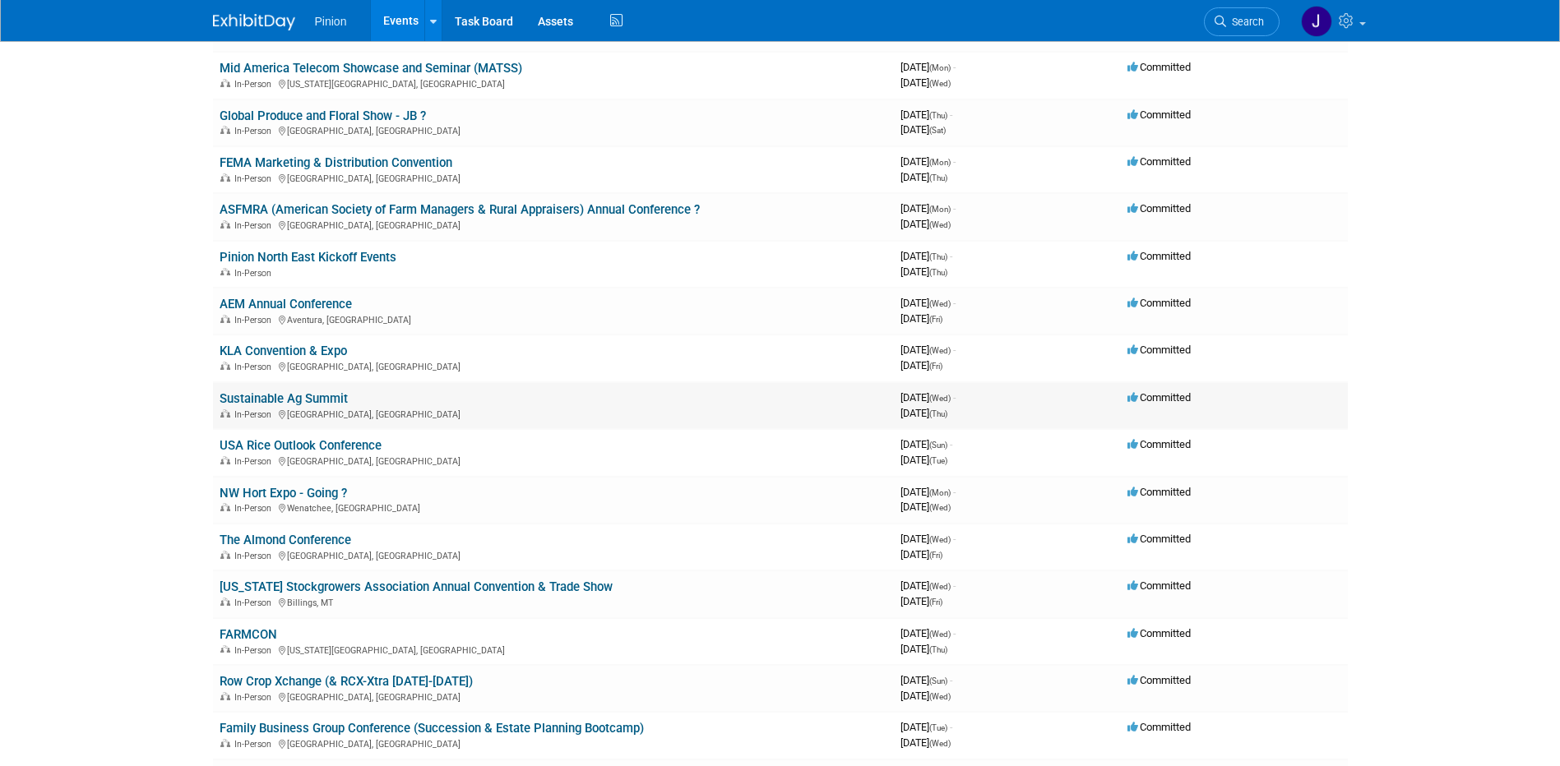
click at [335, 398] on link "Sustainable Ag Summit" at bounding box center [284, 398] width 128 height 15
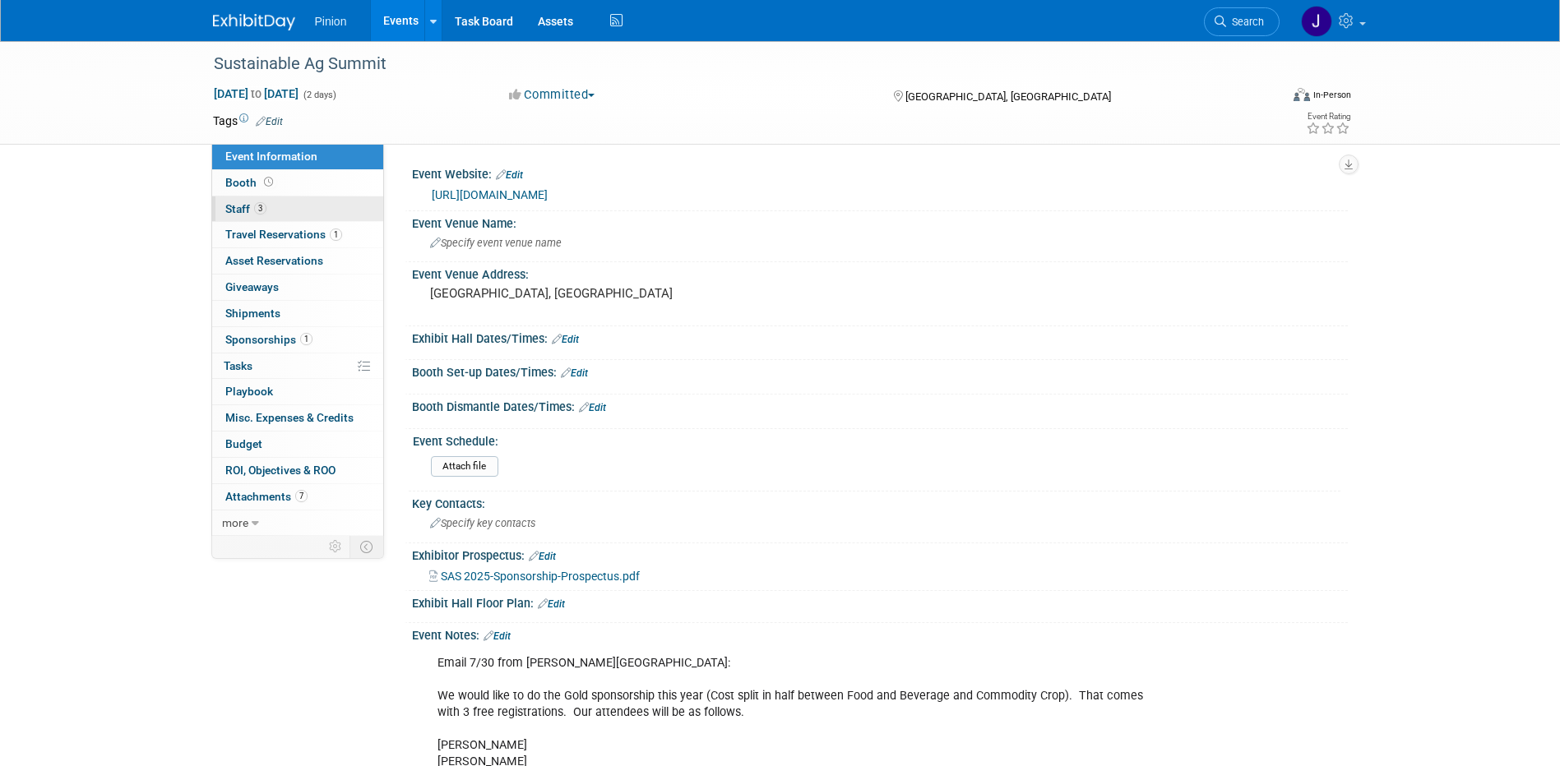
click at [300, 212] on link "3 Staff 3" at bounding box center [297, 209] width 171 height 25
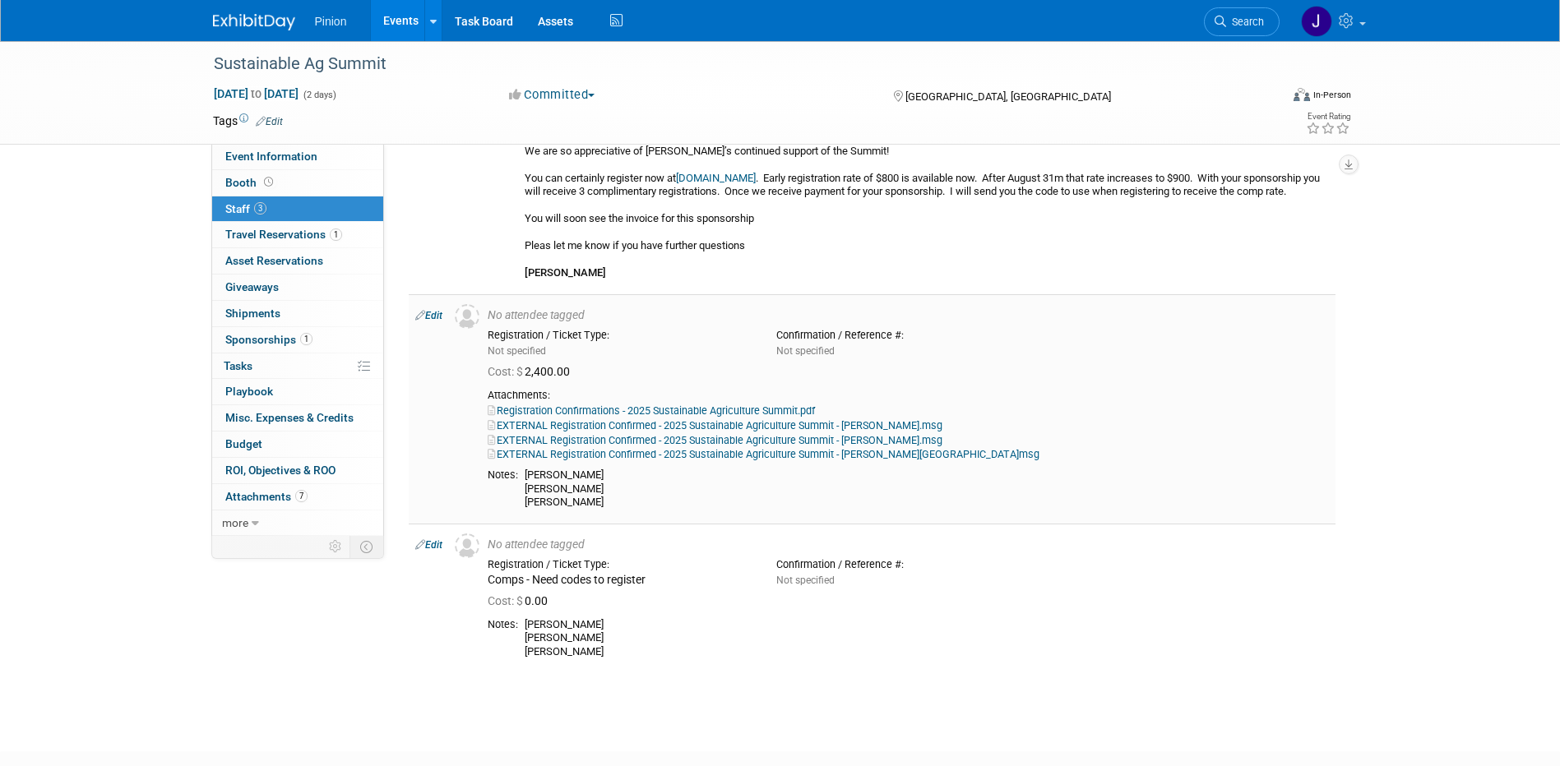
scroll to position [139, 0]
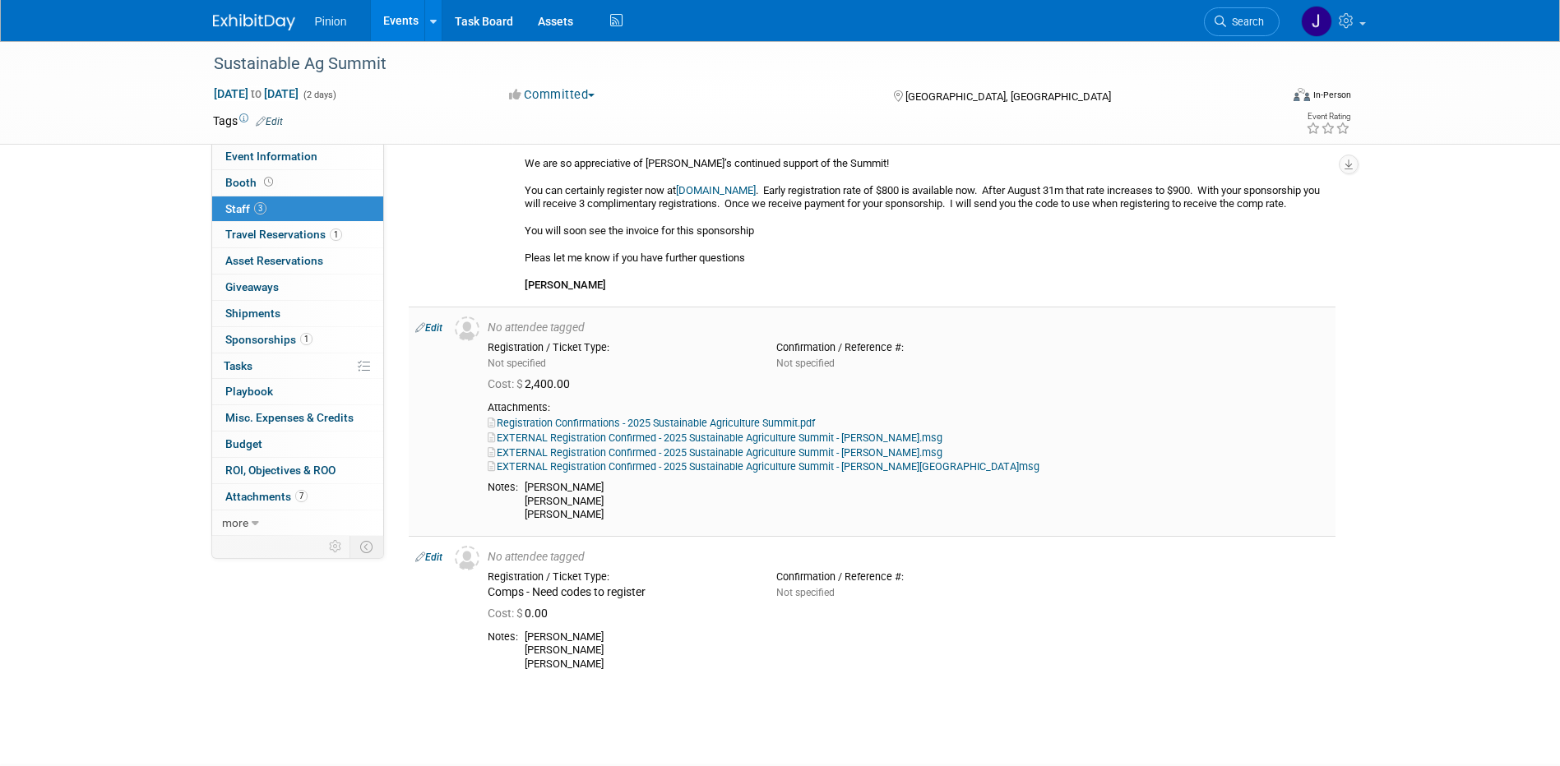
click at [698, 429] on link "Registration Confirmations - 2025 Sustainable Agriculture Summit.pdf" at bounding box center [651, 423] width 327 height 12
